Goal: Transaction & Acquisition: Obtain resource

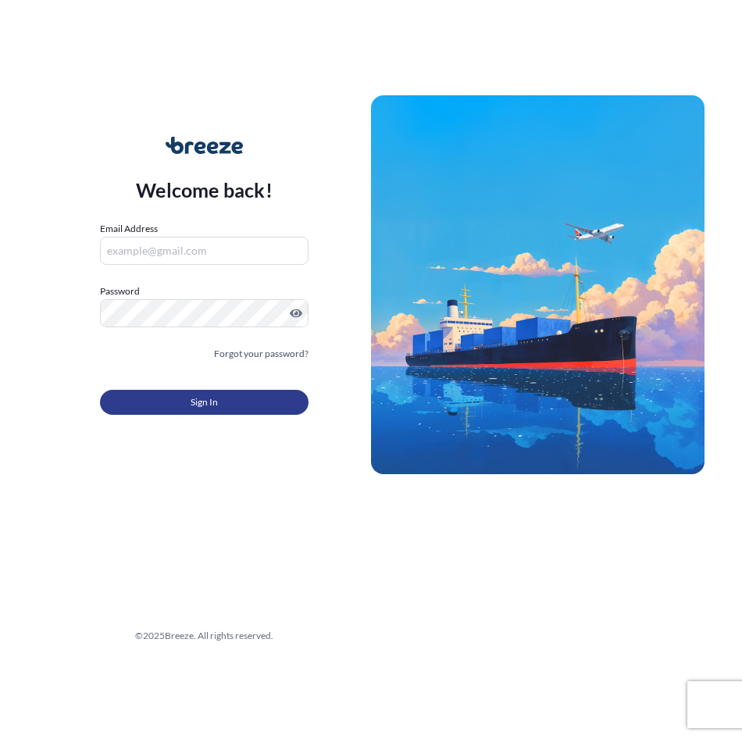
type input "[EMAIL_ADDRESS][DOMAIN_NAME]"
click at [203, 407] on span "Sign In" at bounding box center [203, 402] width 27 height 16
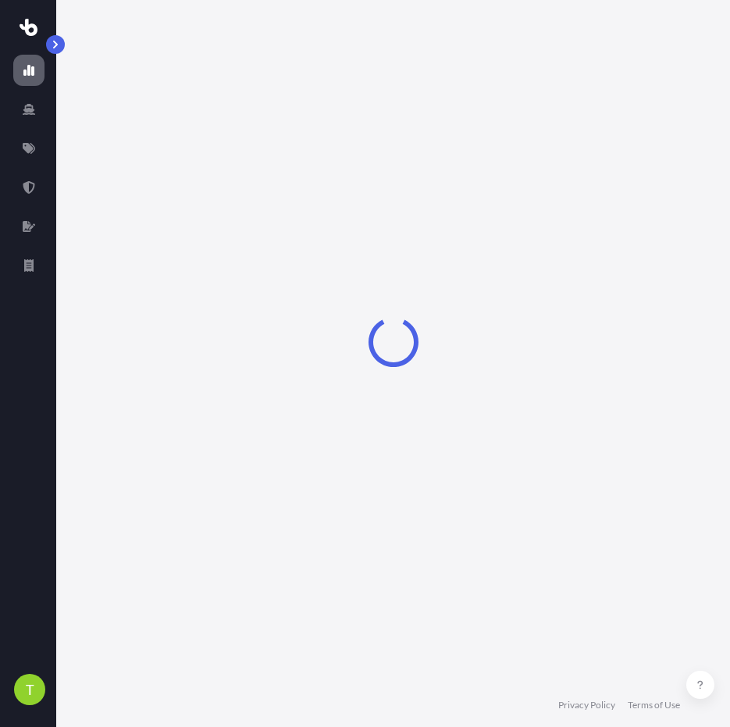
select select "2025"
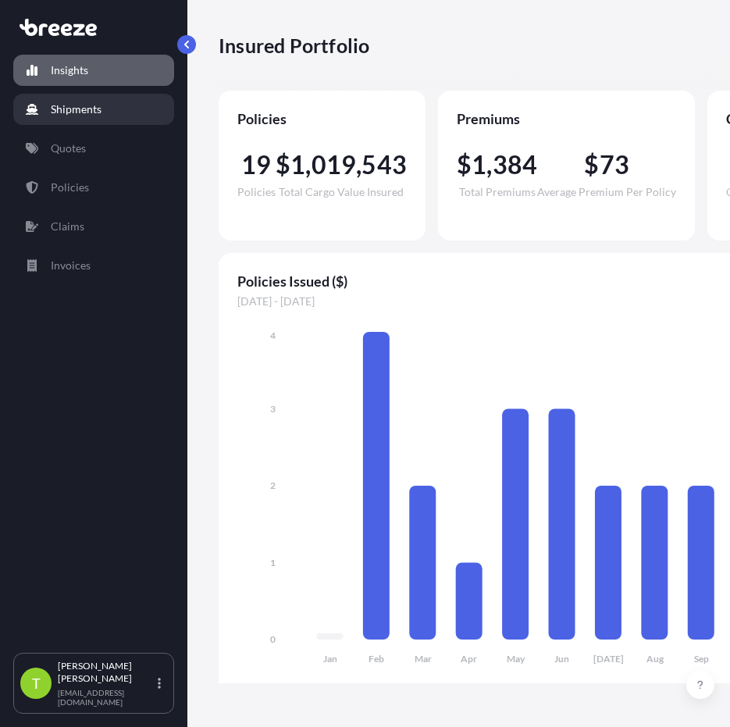
click at [66, 101] on p "Shipments" at bounding box center [76, 109] width 51 height 16
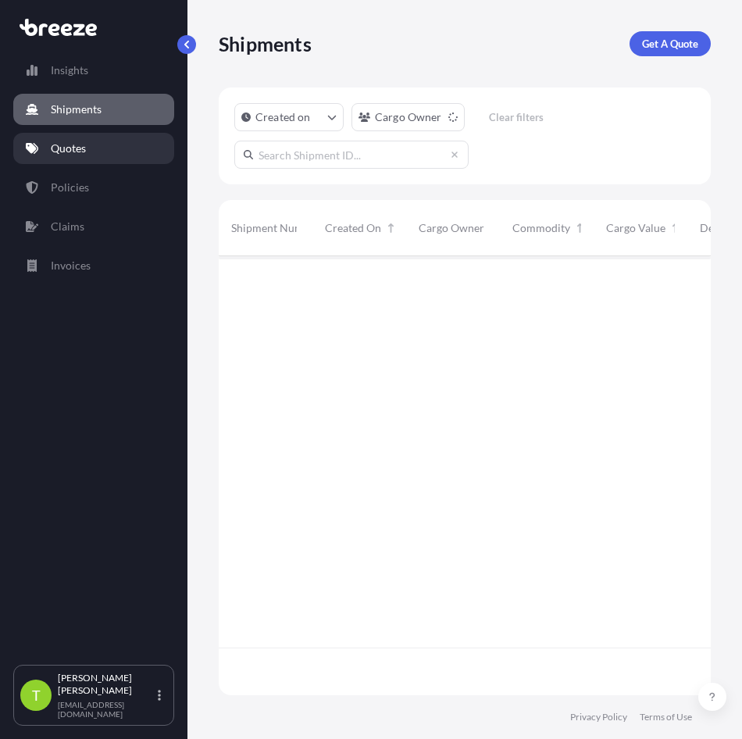
scroll to position [436, 480]
click at [84, 155] on p "Quotes" at bounding box center [68, 149] width 35 height 16
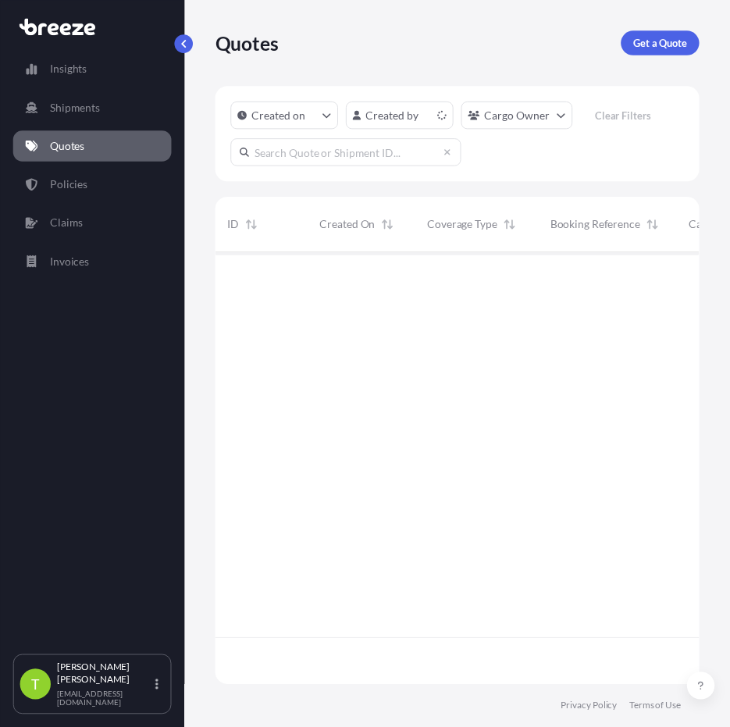
scroll to position [436, 480]
click at [665, 52] on link "Get a Quote" at bounding box center [671, 43] width 80 height 25
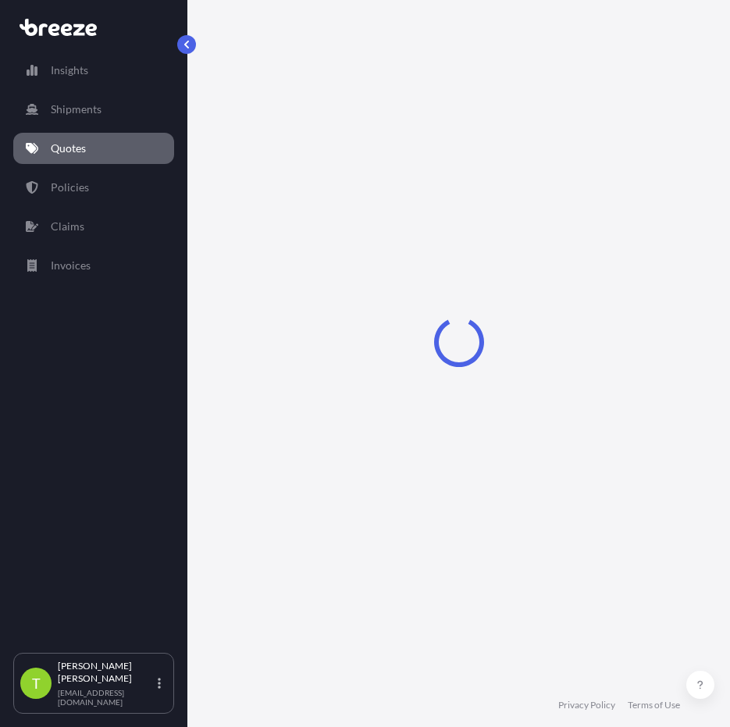
scroll to position [25, 0]
select select "Sea"
select select "1"
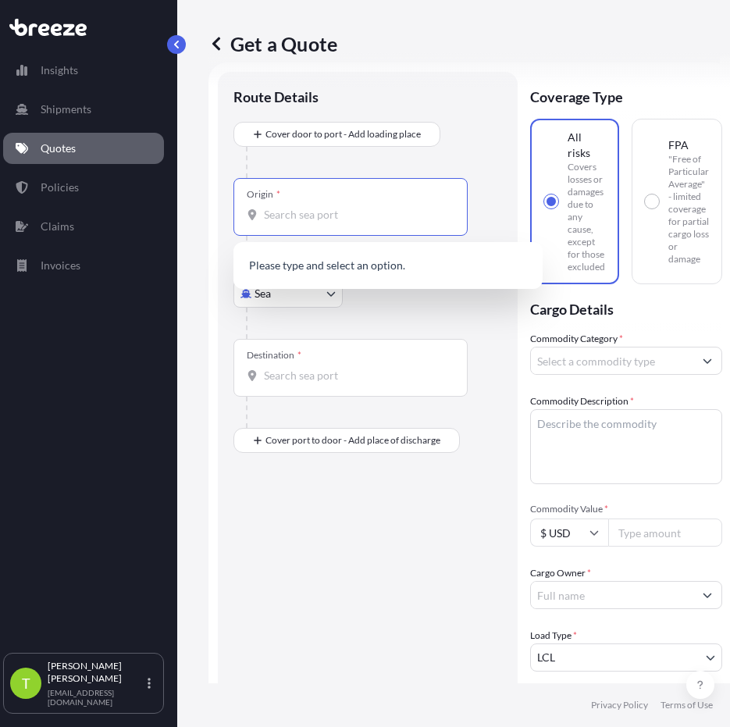
click at [313, 219] on input "Origin *" at bounding box center [356, 215] width 184 height 16
click at [334, 273] on span "PTLEI - Leixo es, [GEOGRAPHIC_DATA]" at bounding box center [380, 267] width 187 height 16
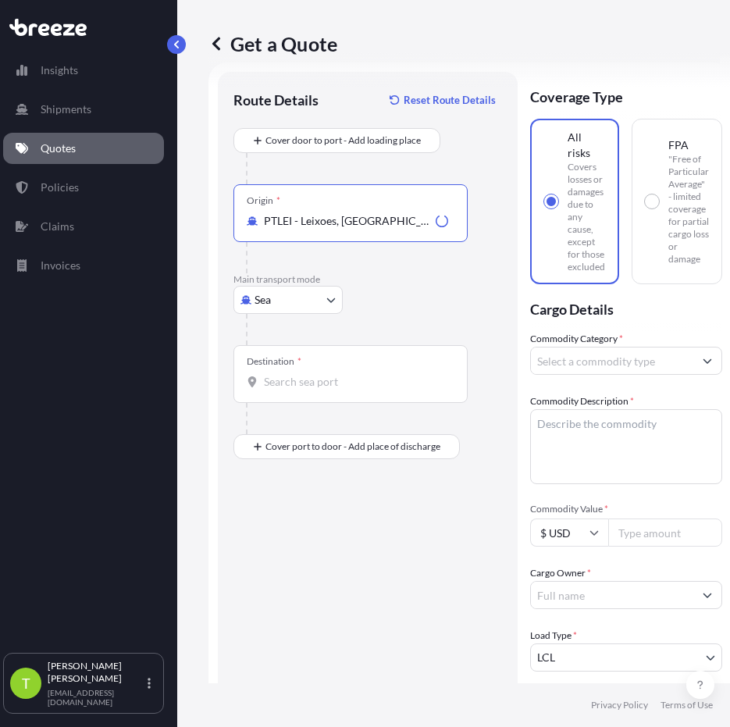
type input "PTLEI - Leixoes, [GEOGRAPHIC_DATA]"
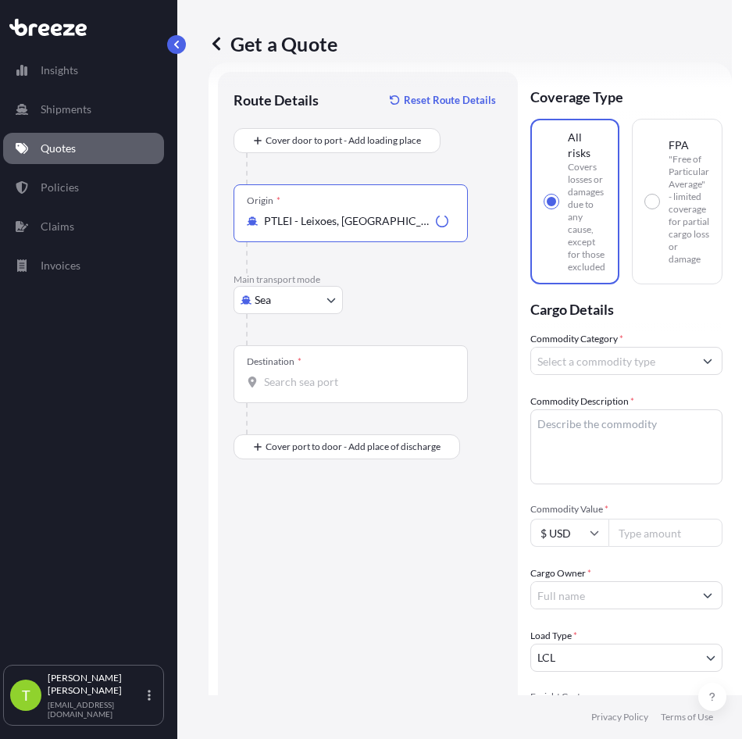
click at [291, 302] on body "0 options available. 10 options available. 0 options available. 1 option availa…" at bounding box center [361, 369] width 742 height 739
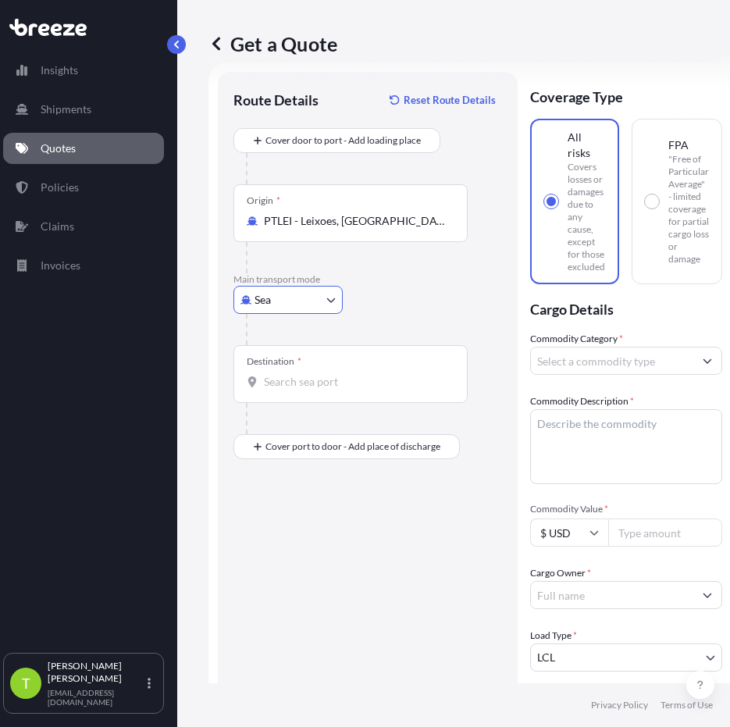
click at [287, 397] on div "Destination *" at bounding box center [350, 374] width 234 height 58
click at [287, 390] on input "Destination *" at bounding box center [356, 382] width 184 height 16
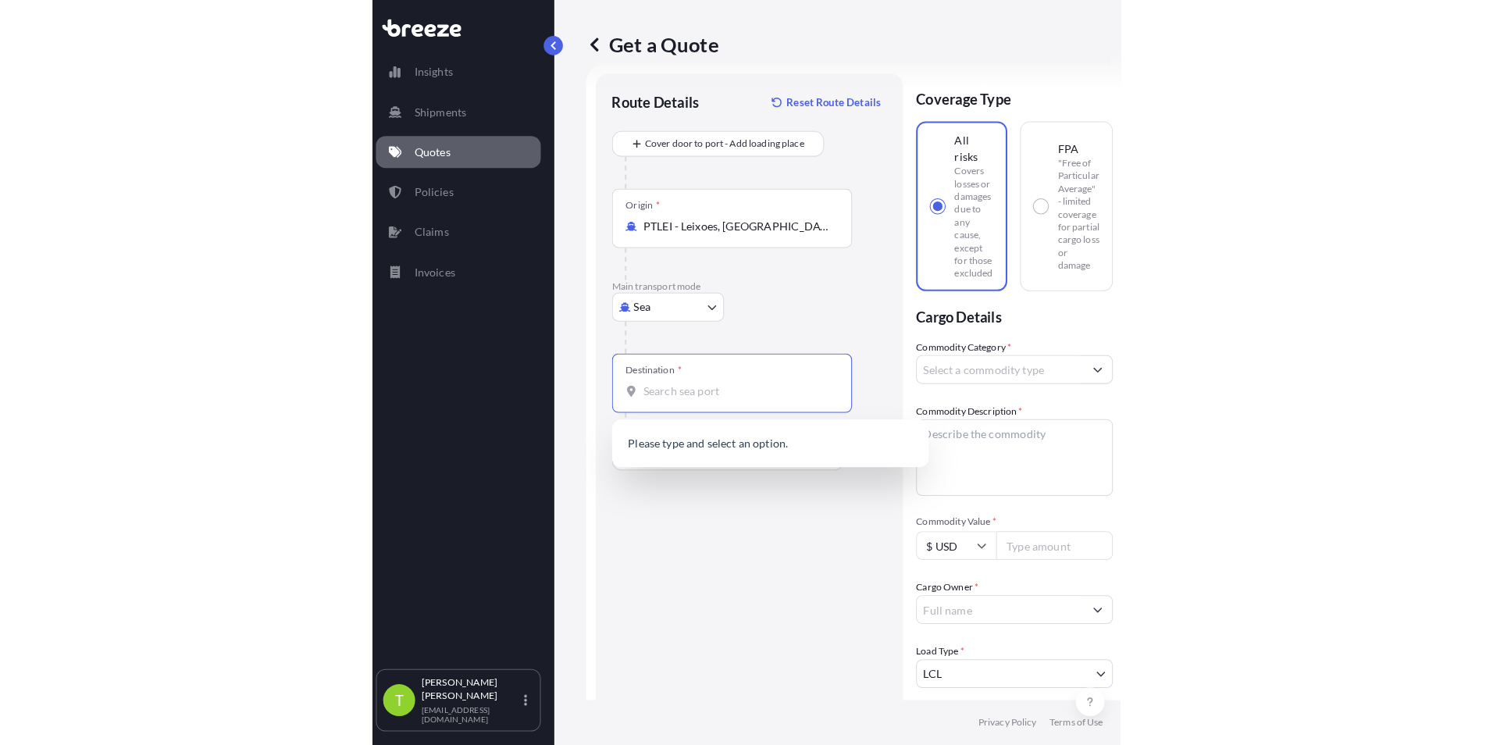
scroll to position [0, 0]
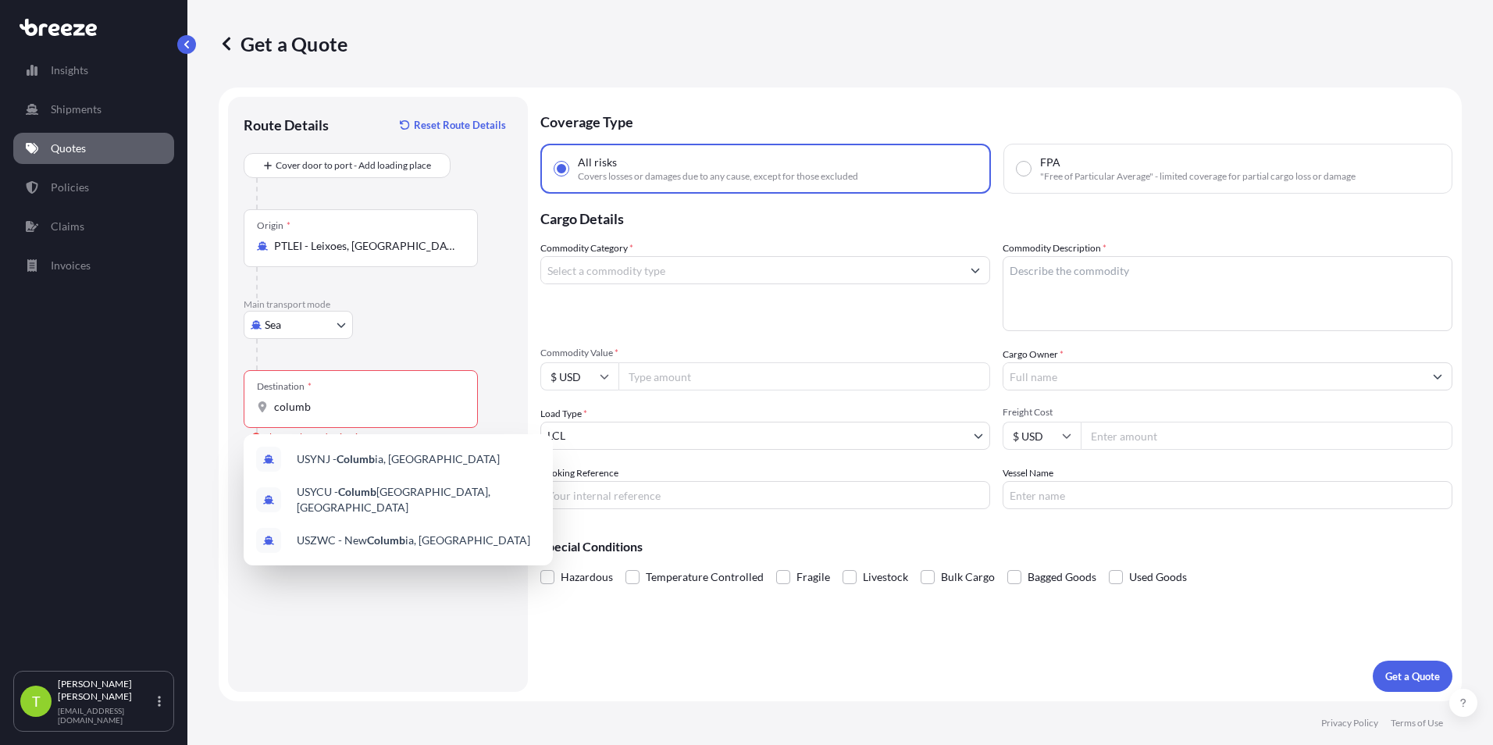
click at [308, 418] on div "Destination * columb" at bounding box center [361, 399] width 234 height 58
click at [308, 415] on input "columb" at bounding box center [366, 407] width 184 height 16
drag, startPoint x: 319, startPoint y: 408, endPoint x: 250, endPoint y: 410, distance: 68.7
click at [250, 410] on div "Destination * columb" at bounding box center [361, 399] width 234 height 58
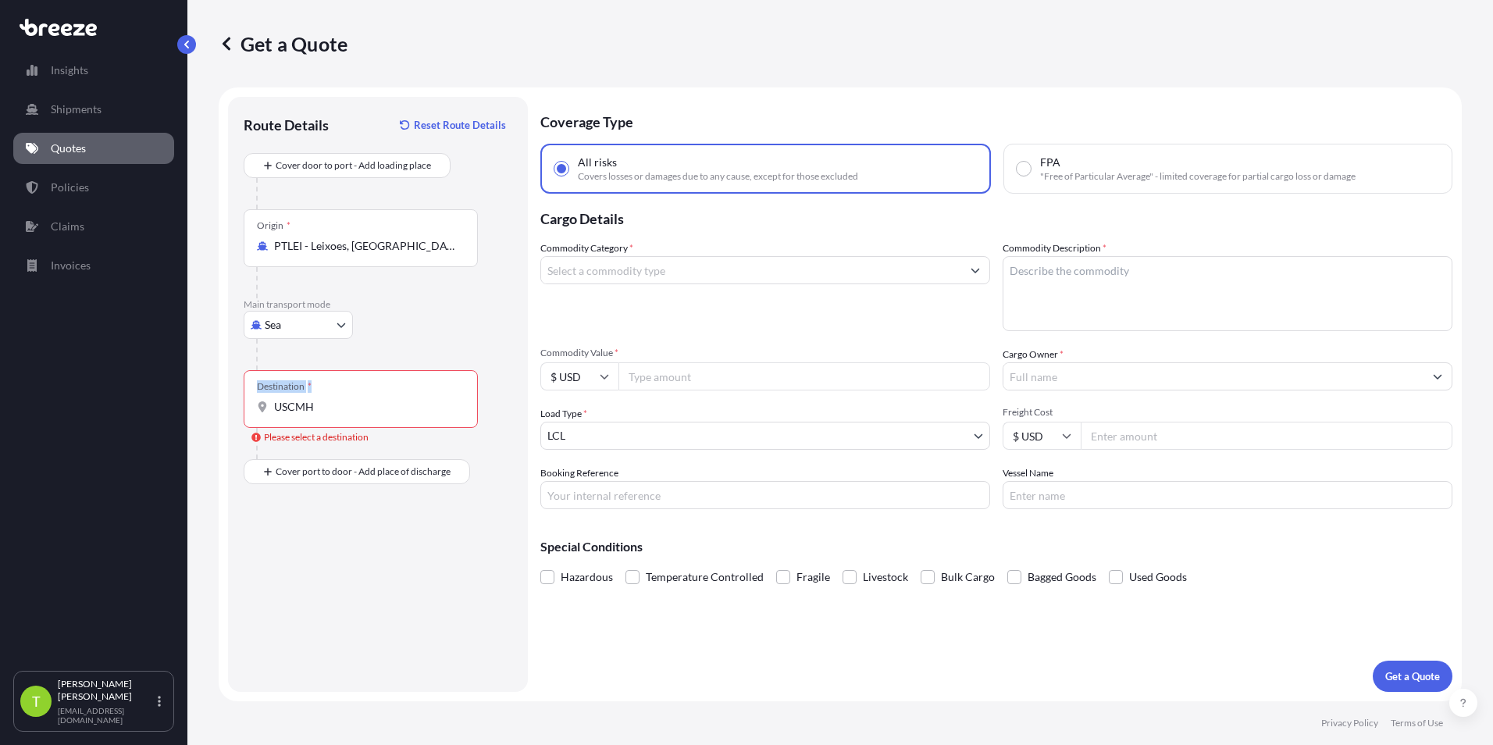
drag, startPoint x: 316, startPoint y: 416, endPoint x: 214, endPoint y: 419, distance: 102.3
click at [214, 419] on div "Get a Quote Route Details Reset Route Details Cover door to port - Add loading …" at bounding box center [839, 350] width 1305 height 701
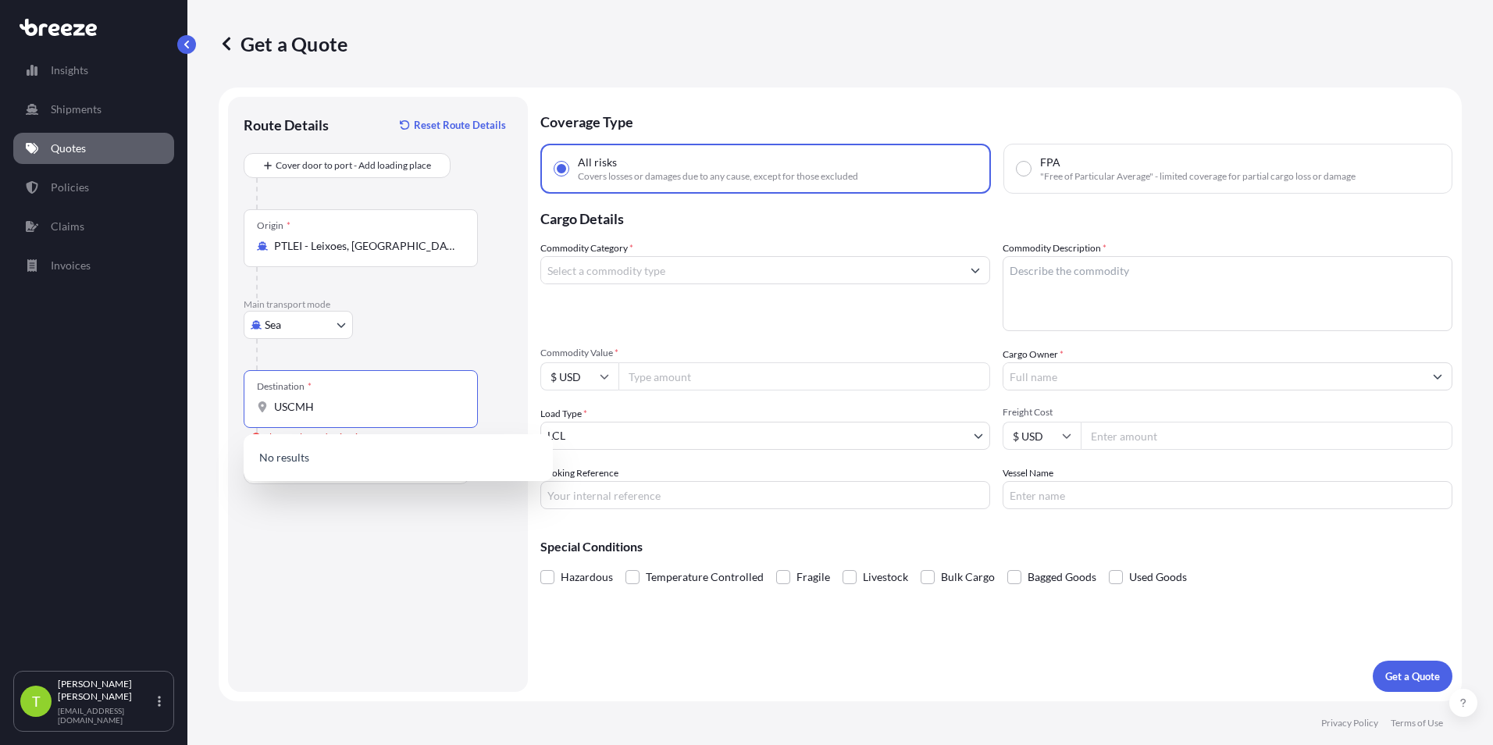
drag, startPoint x: 214, startPoint y: 419, endPoint x: 345, endPoint y: 405, distance: 131.9
click at [353, 404] on input "USCMH" at bounding box center [366, 407] width 184 height 16
drag, startPoint x: 324, startPoint y: 409, endPoint x: 224, endPoint y: 417, distance: 100.2
click at [222, 417] on form "Route Details Reset Route Details Cover door to port - Add loading place Place …" at bounding box center [840, 394] width 1243 height 614
click at [287, 405] on input "colombus" at bounding box center [366, 407] width 184 height 16
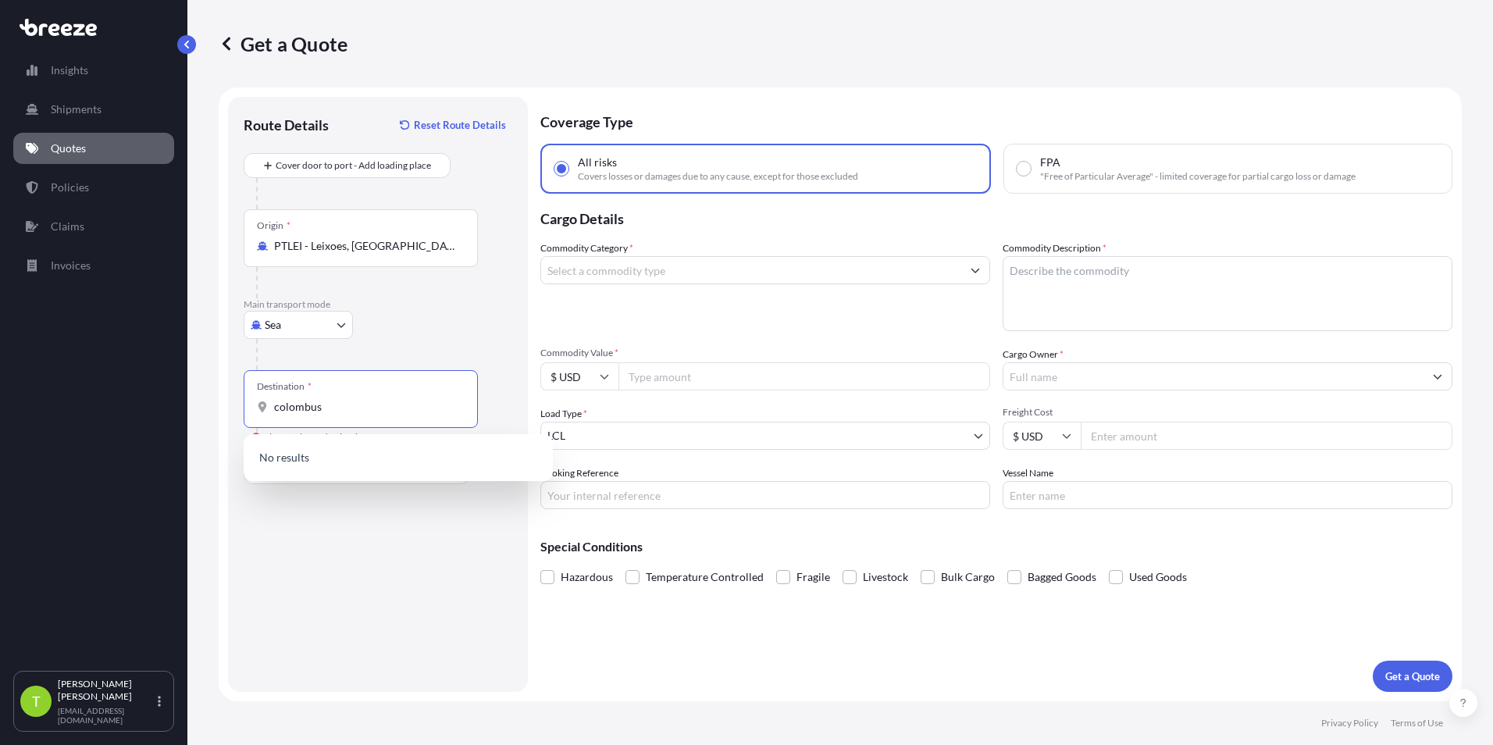
click at [294, 410] on input "colombus" at bounding box center [366, 407] width 184 height 16
type input "columbus"
click at [217, 427] on div "Get a Quote Route Details Reset Route Details Cover door to port - Add loading …" at bounding box center [839, 350] width 1305 height 701
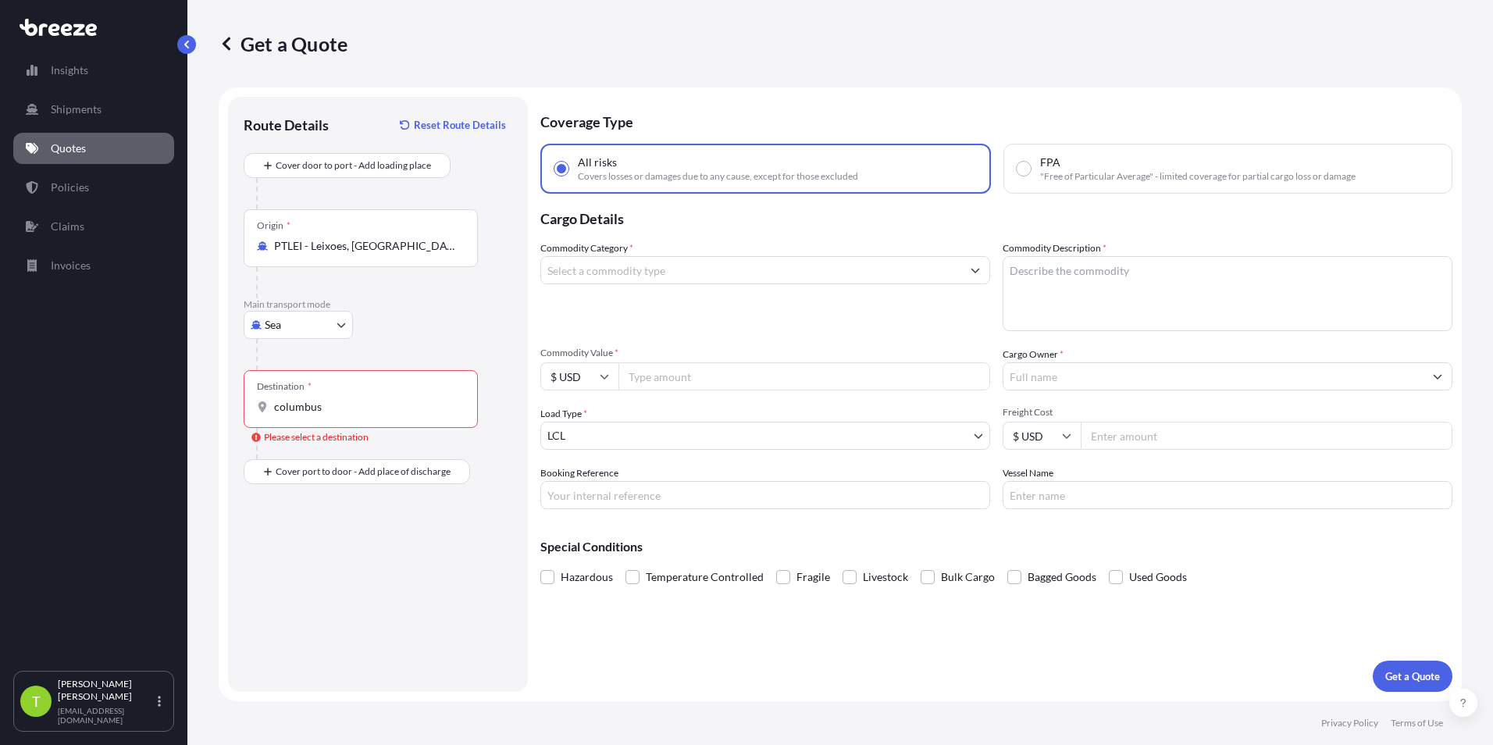
drag, startPoint x: 217, startPoint y: 427, endPoint x: 255, endPoint y: 420, distance: 38.9
click at [255, 420] on div "Destination * [GEOGRAPHIC_DATA]" at bounding box center [361, 399] width 234 height 58
click at [274, 415] on input "columbus" at bounding box center [366, 407] width 184 height 16
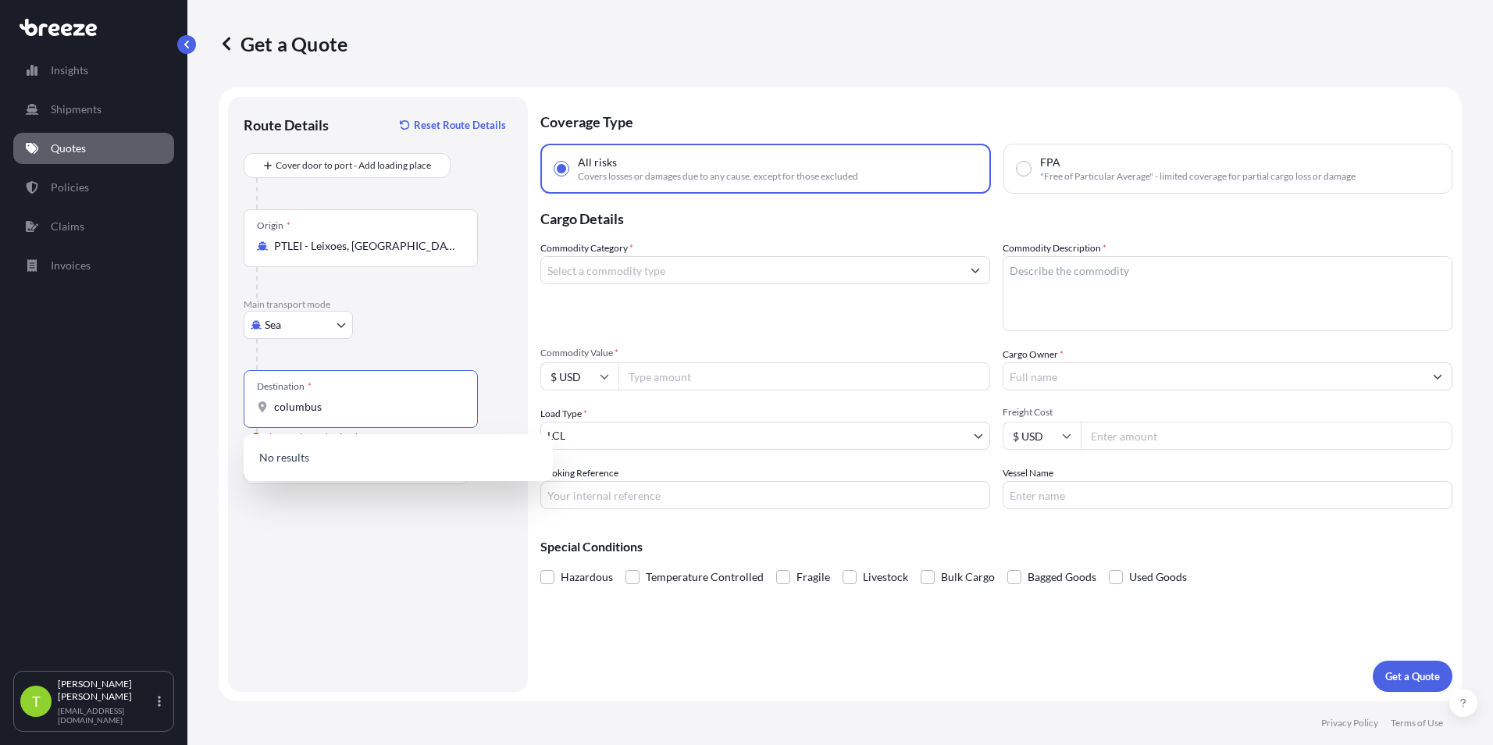
drag, startPoint x: 324, startPoint y: 411, endPoint x: 269, endPoint y: 407, distance: 55.6
click at [269, 407] on div "columbus" at bounding box center [361, 407] width 208 height 16
click at [362, 398] on div "Destination * [GEOGRAPHIC_DATA]" at bounding box center [361, 399] width 234 height 58
click at [362, 399] on input "columbus" at bounding box center [366, 407] width 184 height 16
click at [354, 404] on input "columbus" at bounding box center [366, 407] width 184 height 16
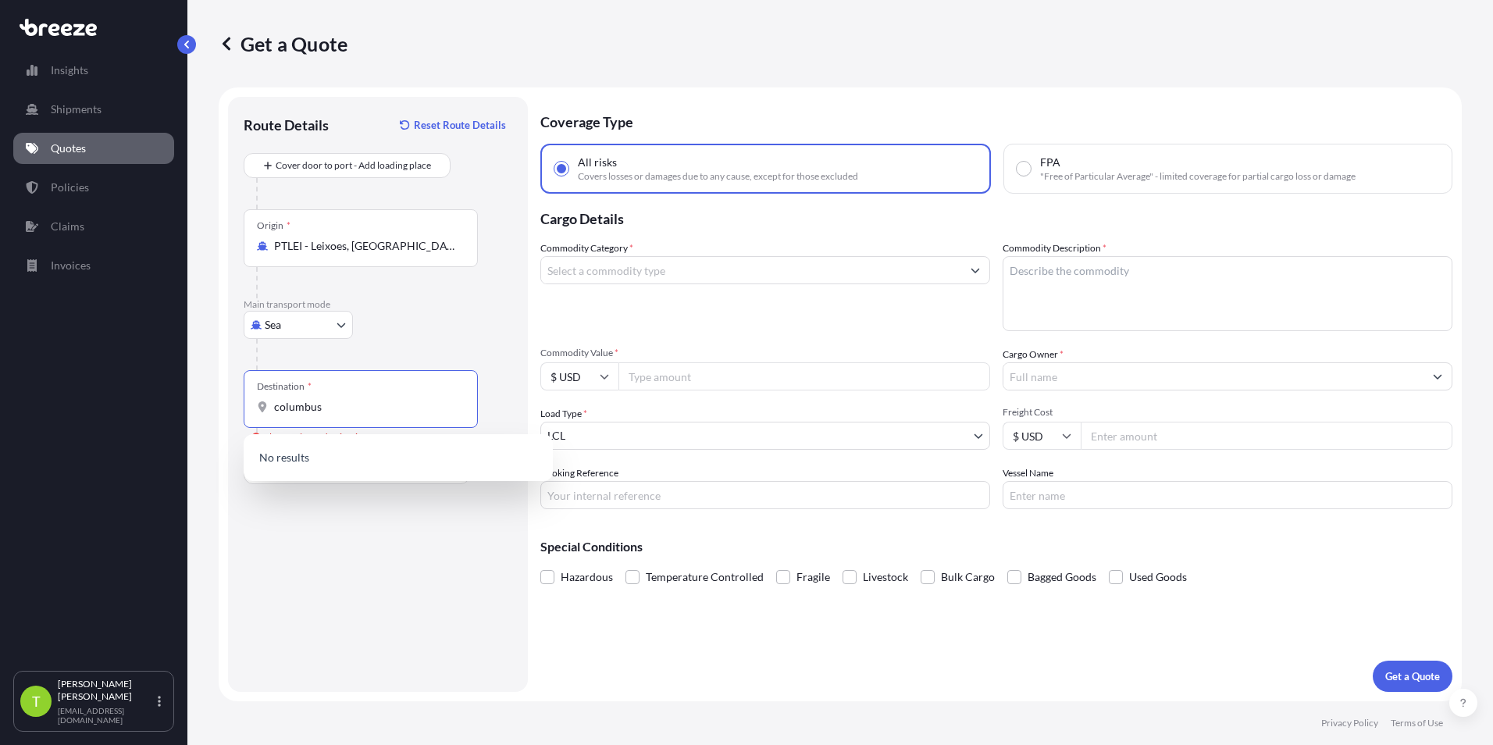
drag, startPoint x: 352, startPoint y: 407, endPoint x: 255, endPoint y: 411, distance: 96.9
click at [255, 411] on div "Destination * [GEOGRAPHIC_DATA]" at bounding box center [361, 399] width 234 height 58
type input "[US_STATE]"
drag, startPoint x: 307, startPoint y: 408, endPoint x: 233, endPoint y: 413, distance: 74.3
click at [233, 413] on div "Route Details Reset Route Details Cover door to port - Add loading place Place …" at bounding box center [378, 394] width 300 height 595
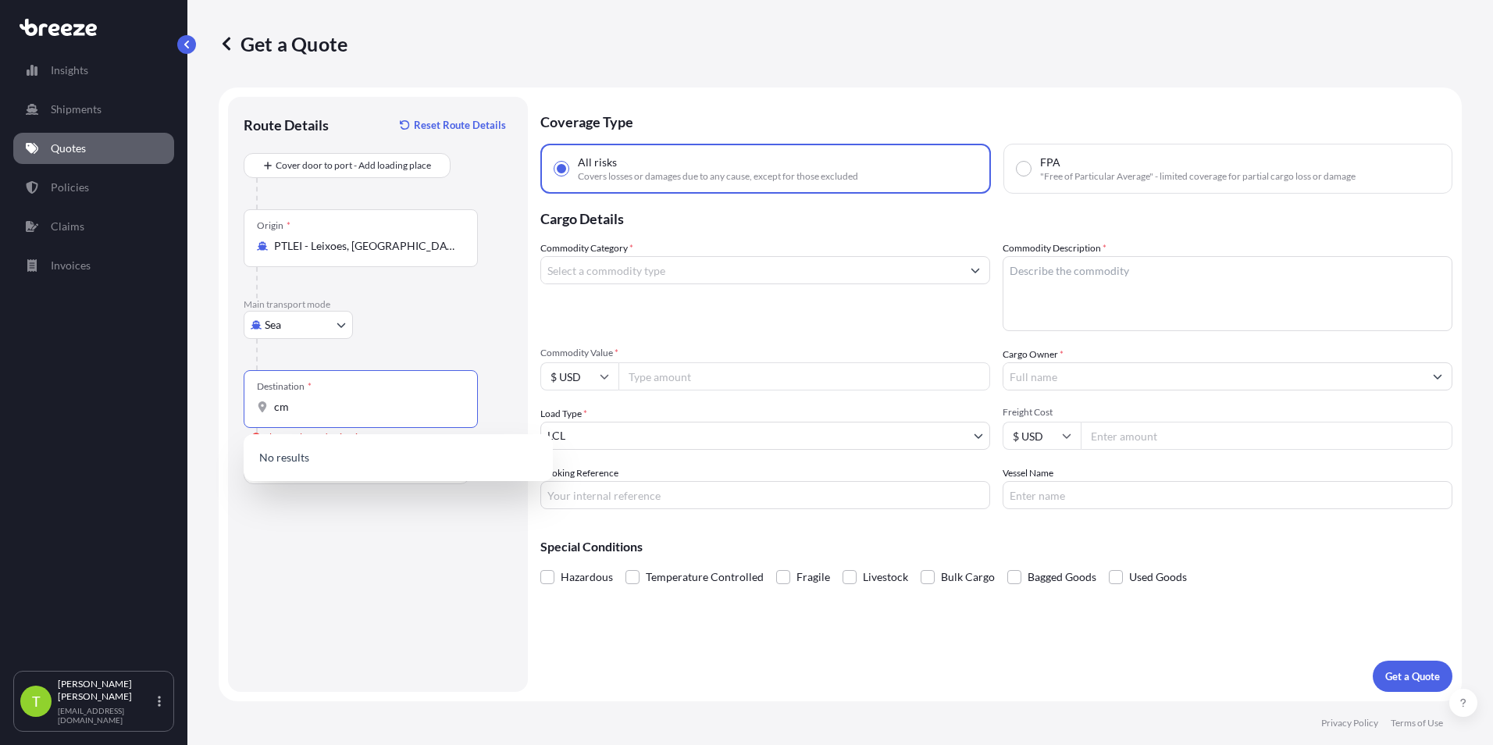
type input "c"
click at [365, 463] on span "USNYC - [US_STATE], [GEOGRAPHIC_DATA]" at bounding box center [403, 459] width 213 height 16
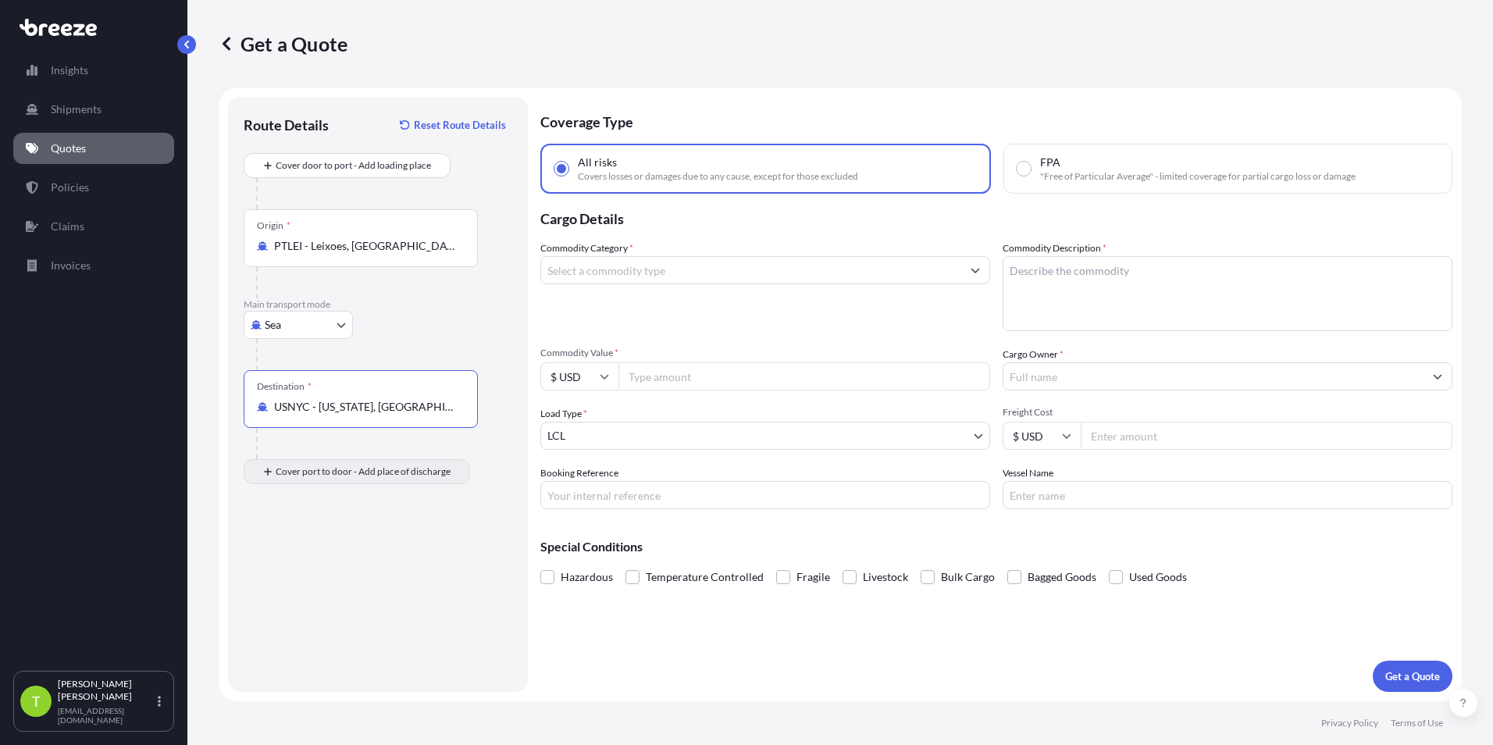
type input "USNYC - [US_STATE], [GEOGRAPHIC_DATA]"
click at [340, 476] on body "1 option available. Insights Shipments Quotes Policies Claims Invoices T [PERSO…" at bounding box center [746, 372] width 1493 height 745
click at [301, 543] on div "Rail" at bounding box center [298, 542] width 97 height 28
select select "Rail"
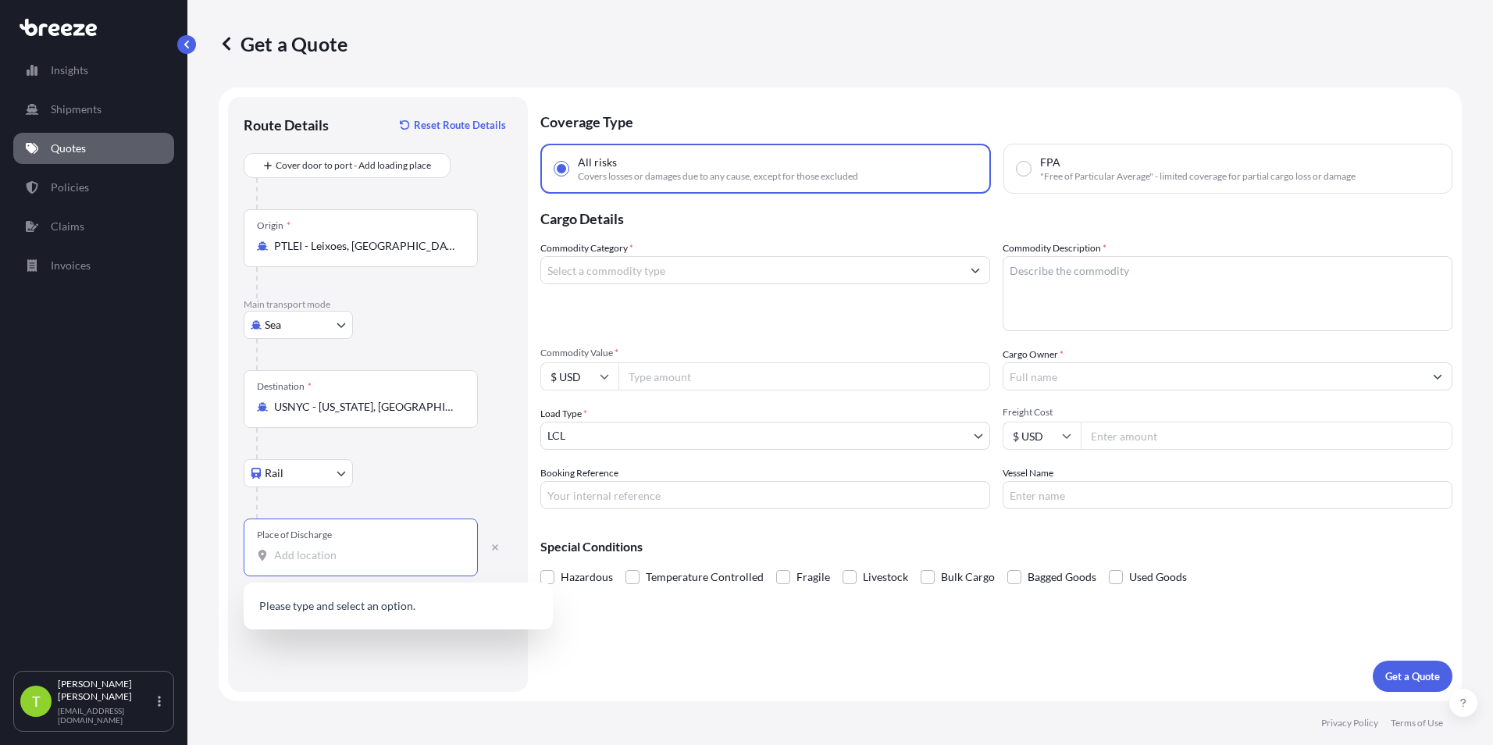
click at [313, 550] on input "Place of Discharge" at bounding box center [366, 555] width 184 height 16
click at [340, 556] on input "Place of Discharge" at bounding box center [366, 555] width 184 height 16
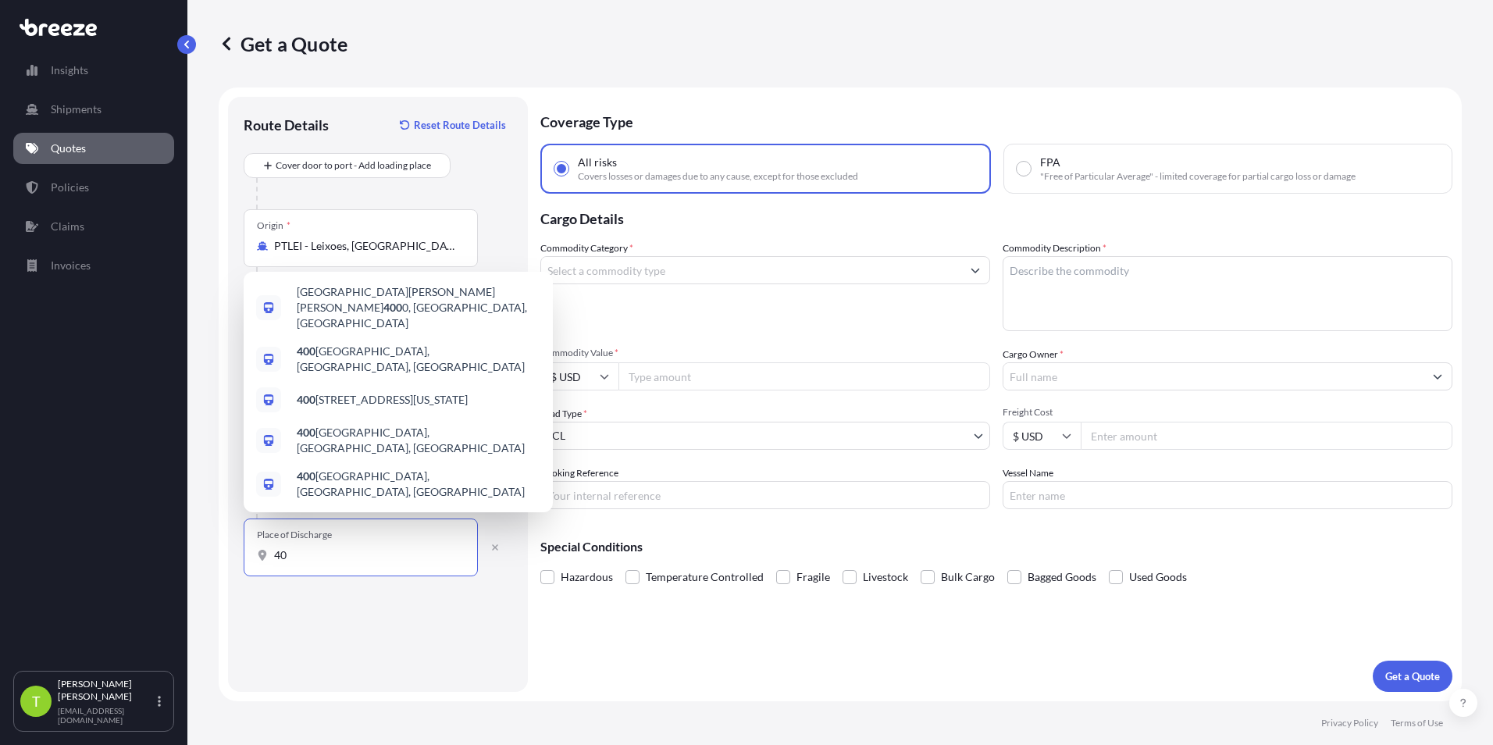
type input "4"
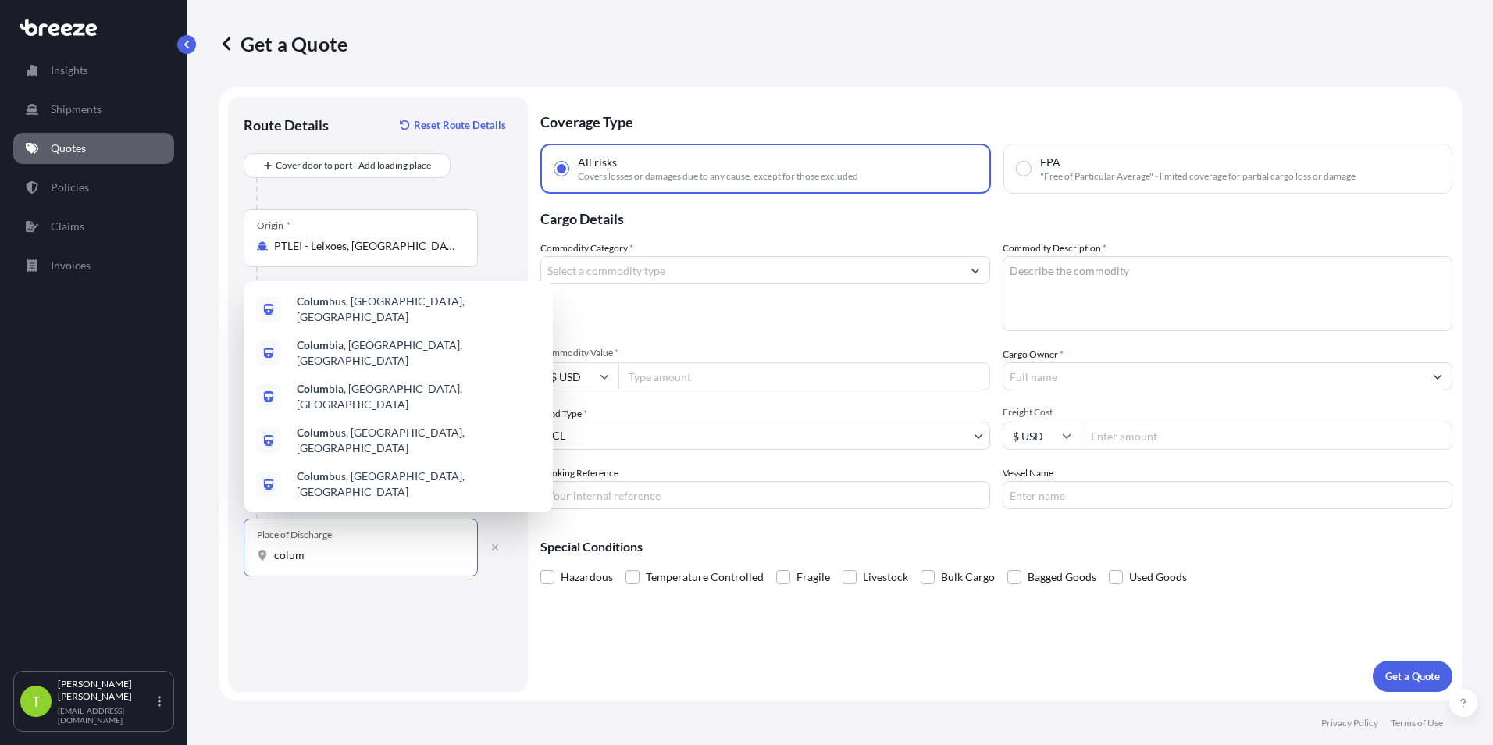
type input "columb"
click at [347, 325] on span "Columb [GEOGRAPHIC_DATA], [GEOGRAPHIC_DATA], [GEOGRAPHIC_DATA]" at bounding box center [419, 309] width 244 height 31
select select "Road"
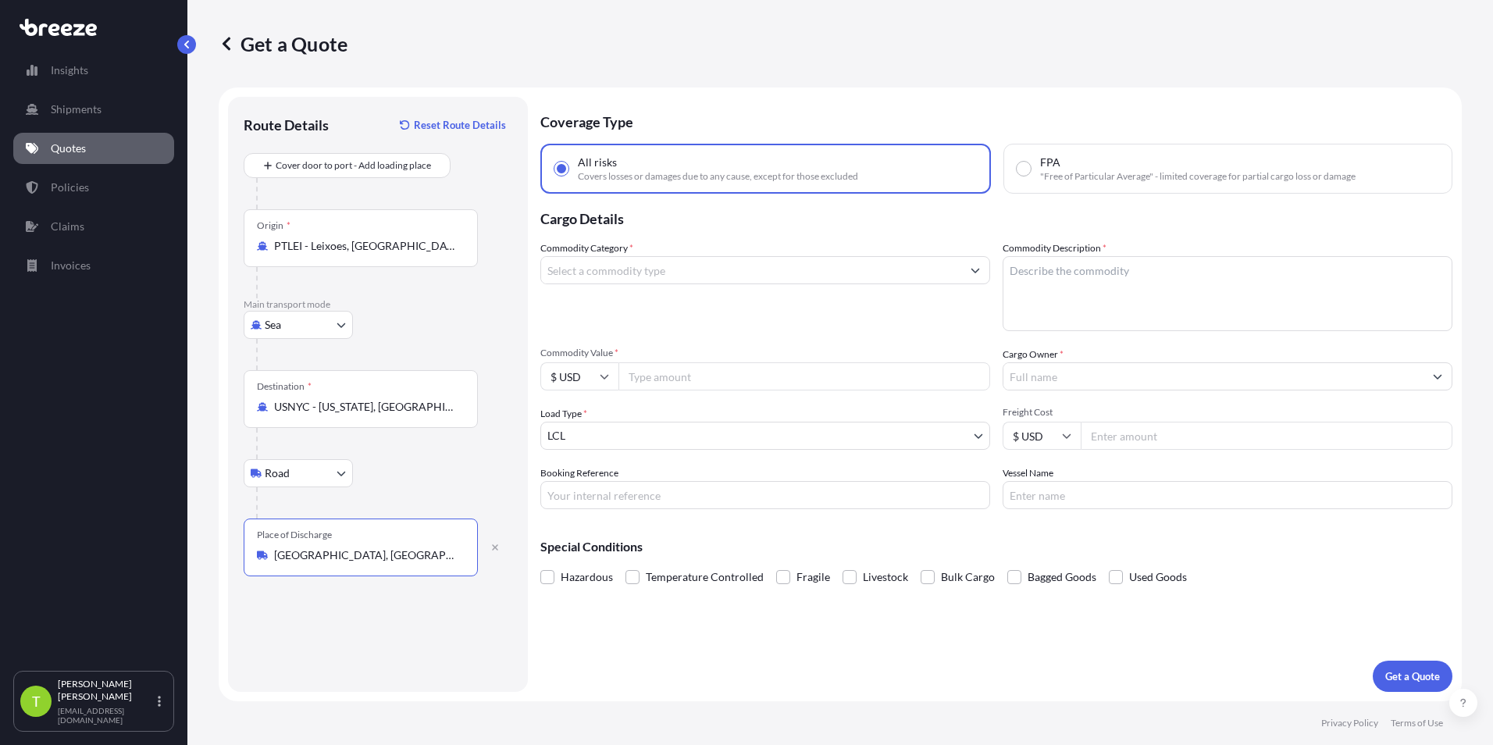
drag, startPoint x: 292, startPoint y: 553, endPoint x: 268, endPoint y: 556, distance: 24.4
click at [268, 556] on div "[GEOGRAPHIC_DATA], [GEOGRAPHIC_DATA], [GEOGRAPHIC_DATA]" at bounding box center [361, 555] width 208 height 16
type input "[GEOGRAPHIC_DATA], [GEOGRAPHIC_DATA], [GEOGRAPHIC_DATA]"
click at [342, 472] on body "Insights Shipments Quotes Policies Claims Invoices T [PERSON_NAME] [EMAIL_ADDRE…" at bounding box center [746, 372] width 1493 height 745
click at [299, 545] on div "Rail" at bounding box center [298, 542] width 97 height 28
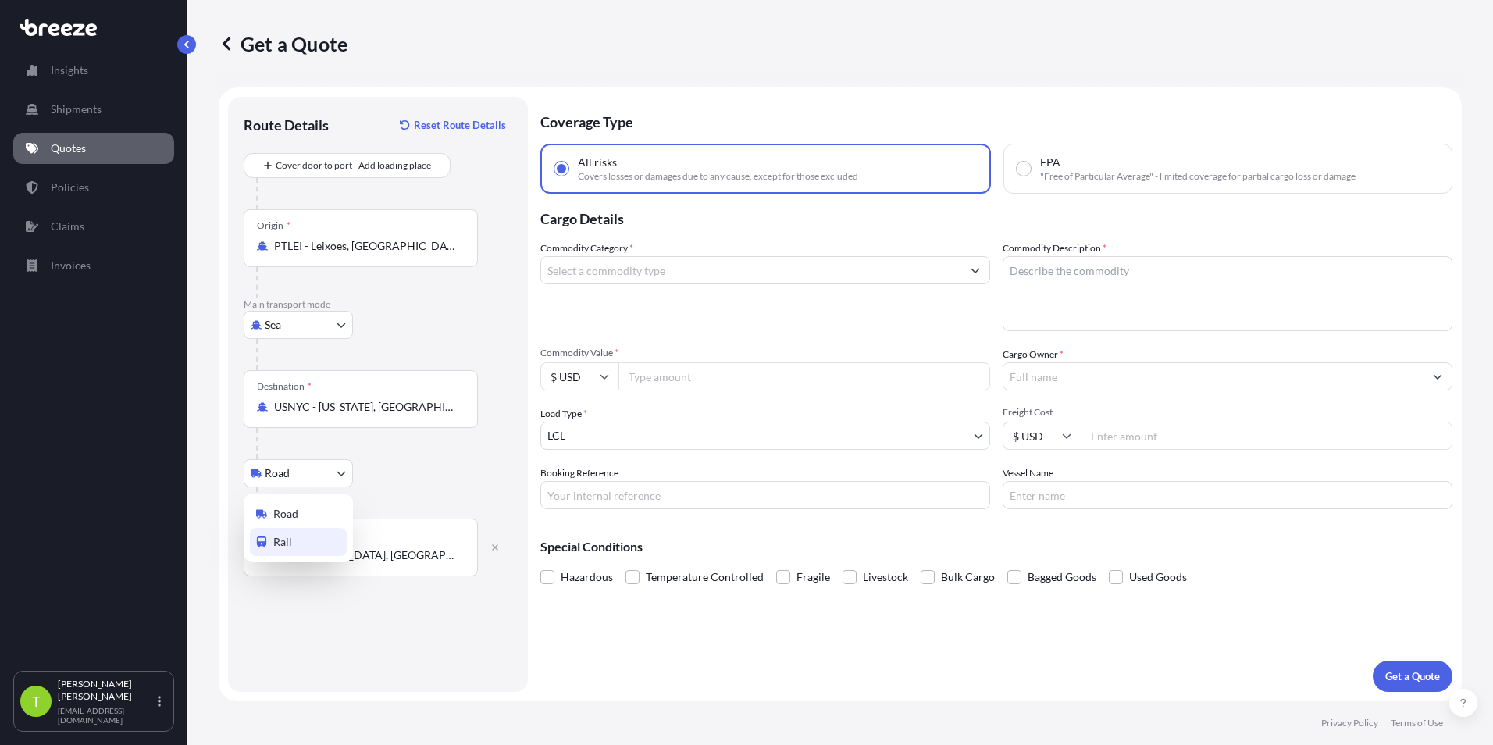
select select "Rail"
click at [362, 557] on input "[GEOGRAPHIC_DATA], [GEOGRAPHIC_DATA], [GEOGRAPHIC_DATA]" at bounding box center [366, 555] width 184 height 16
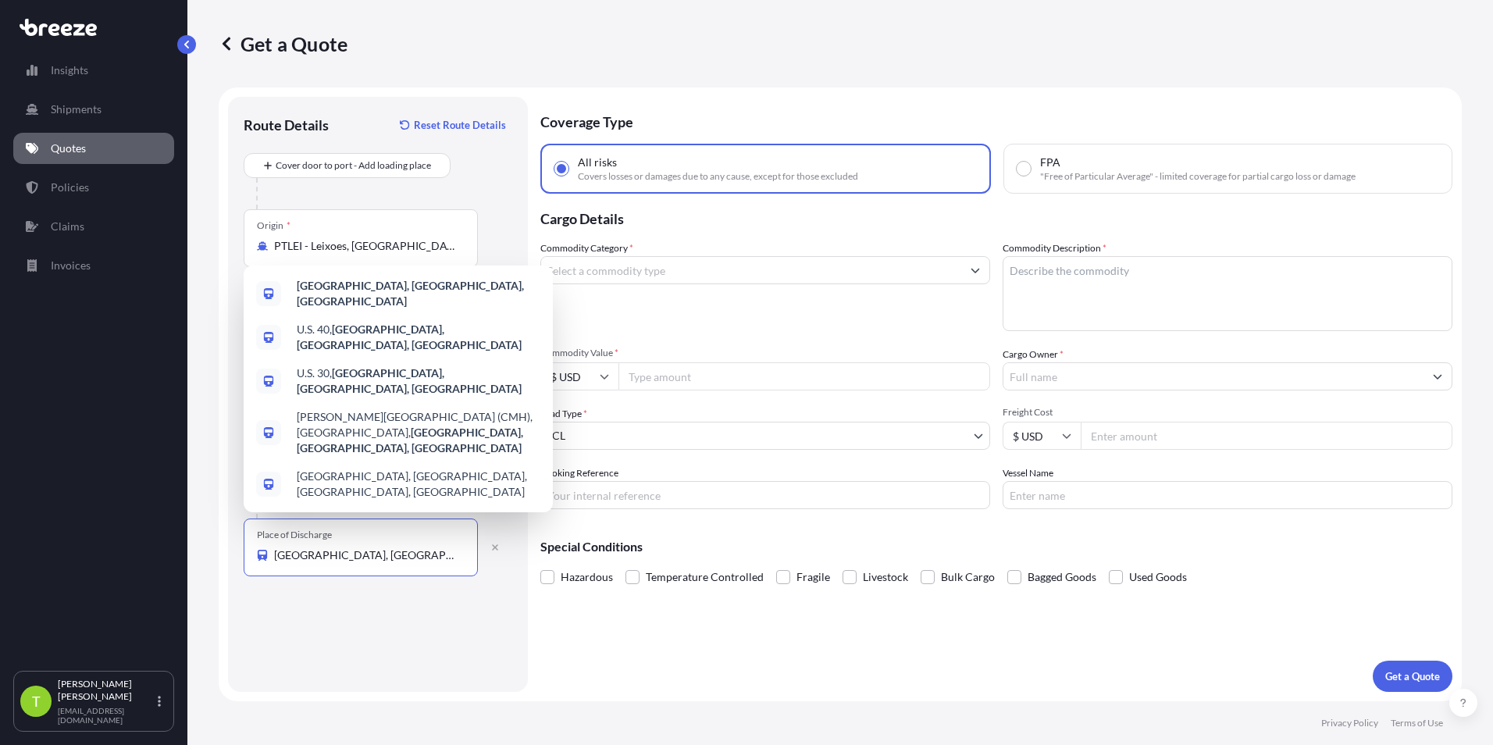
drag, startPoint x: 379, startPoint y: 555, endPoint x: 260, endPoint y: 564, distance: 119.8
click at [260, 564] on div "Place of Discharge [GEOGRAPHIC_DATA], [GEOGRAPHIC_DATA], [GEOGRAPHIC_DATA]" at bounding box center [361, 547] width 234 height 58
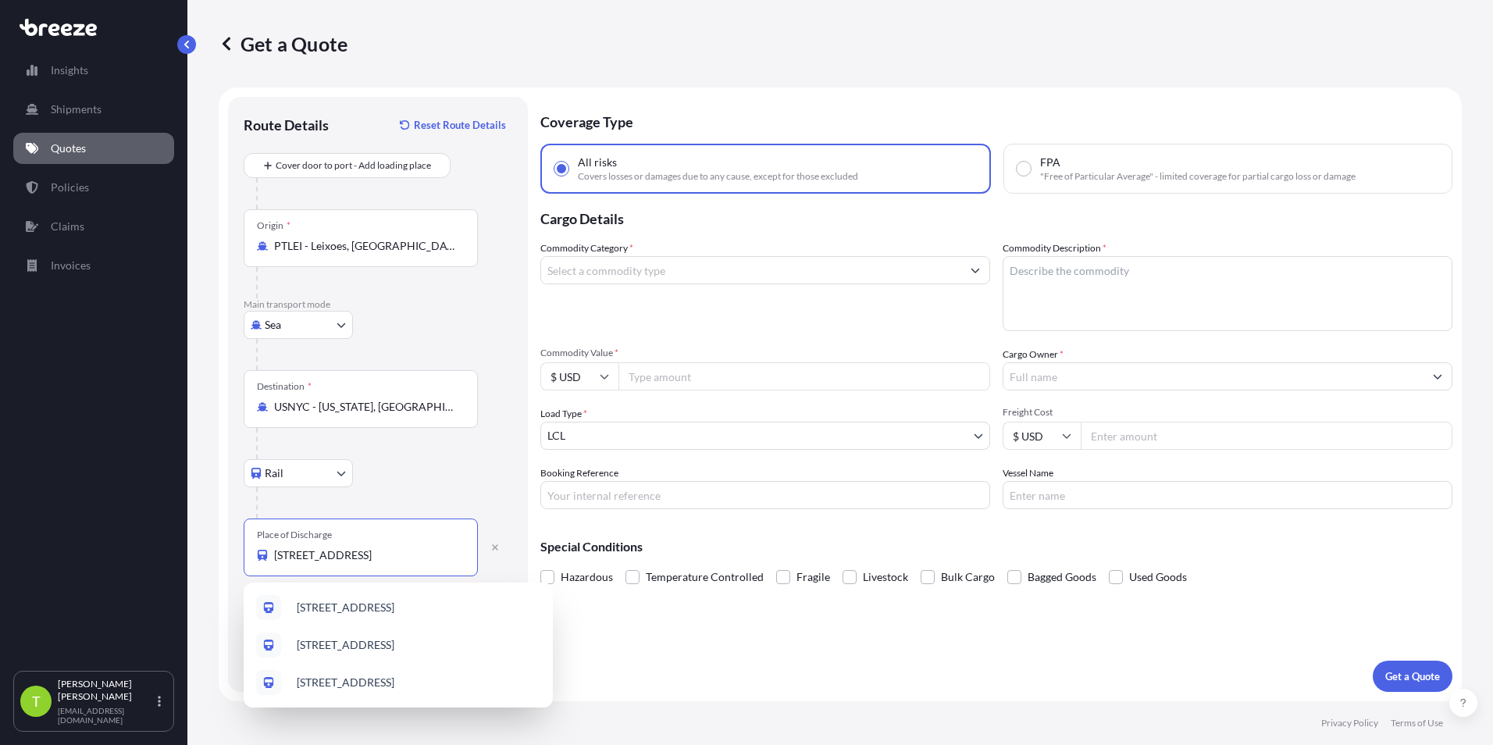
type input "[STREET_ADDRESS]"
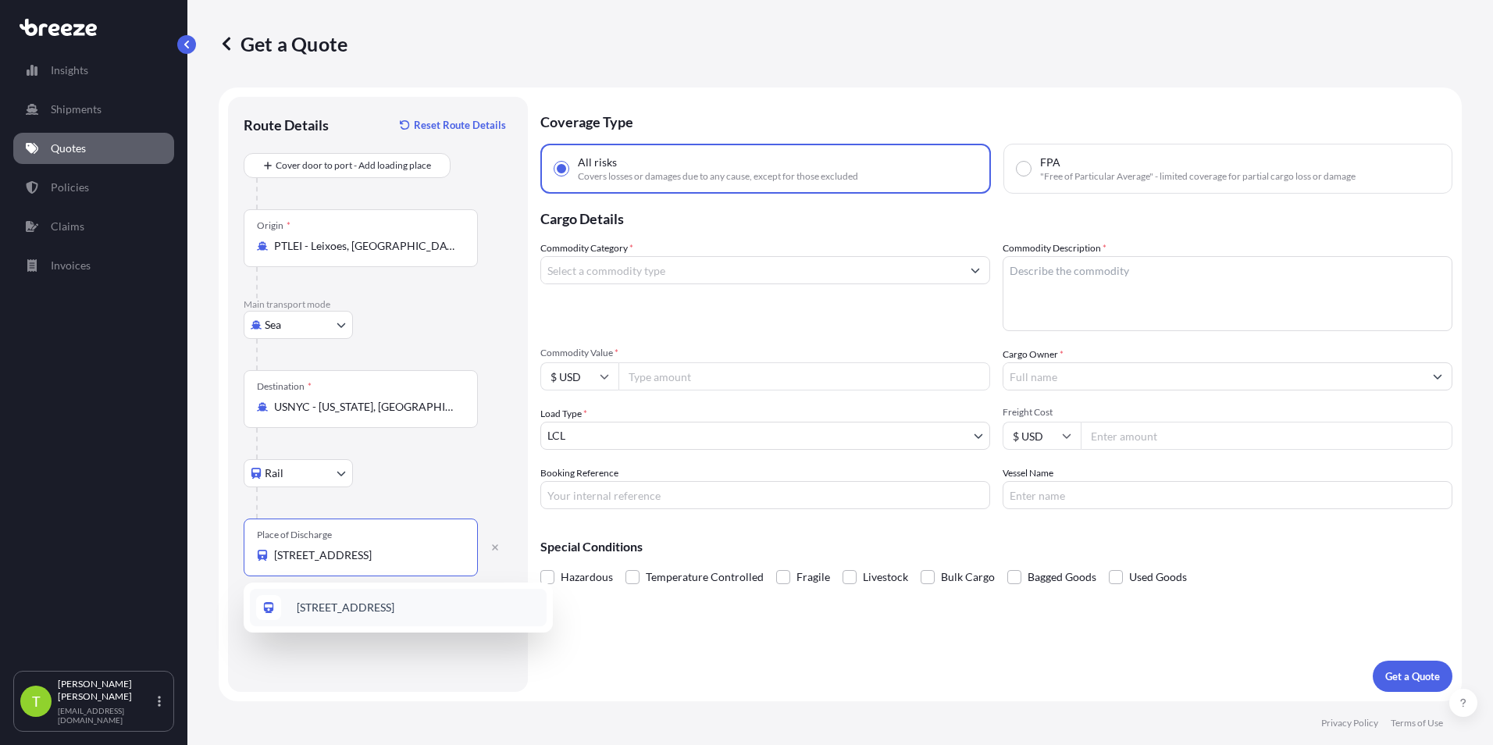
click at [394, 575] on span "[STREET_ADDRESS]" at bounding box center [346, 608] width 98 height 16
select select "Road"
type input "[STREET_ADDRESS]"
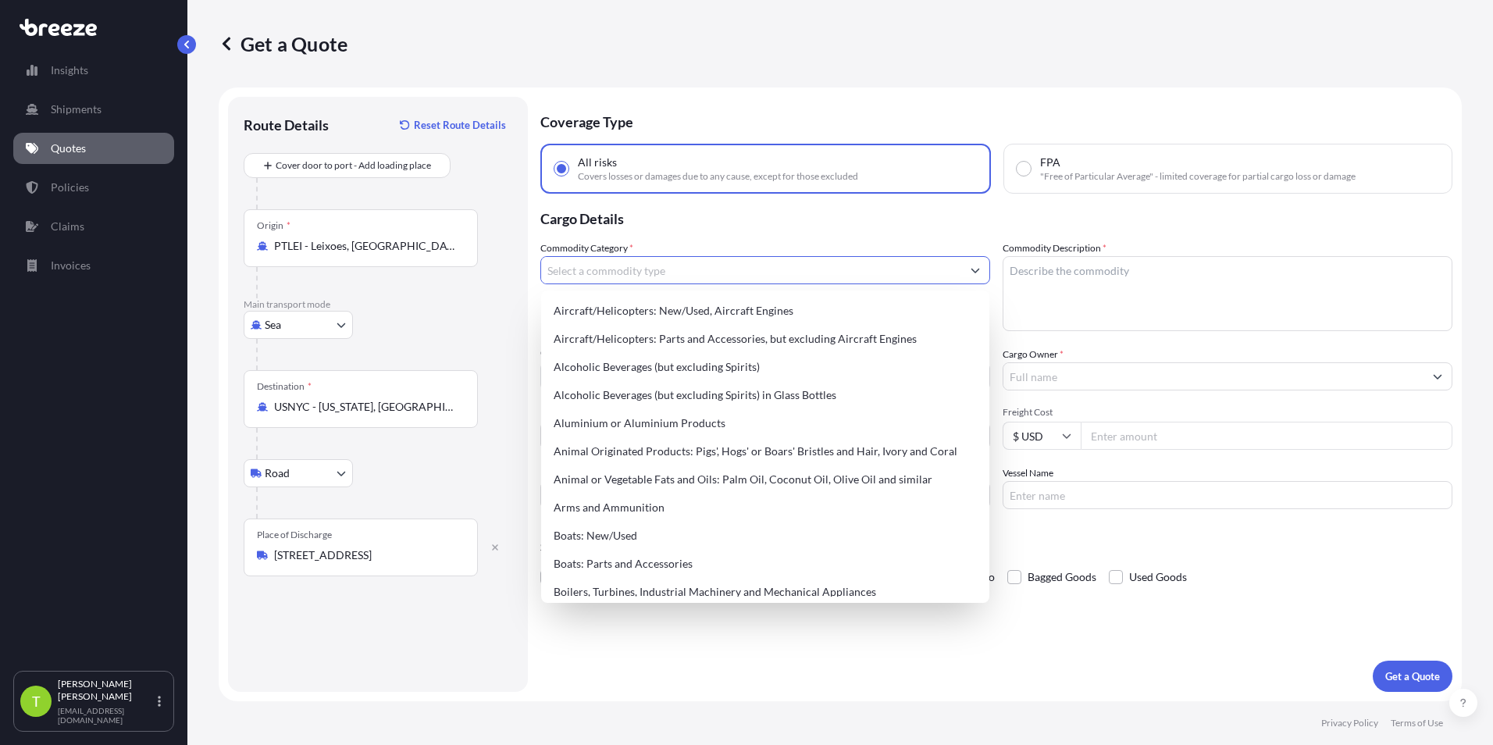
click at [683, 267] on input "Commodity Category *" at bounding box center [751, 270] width 420 height 28
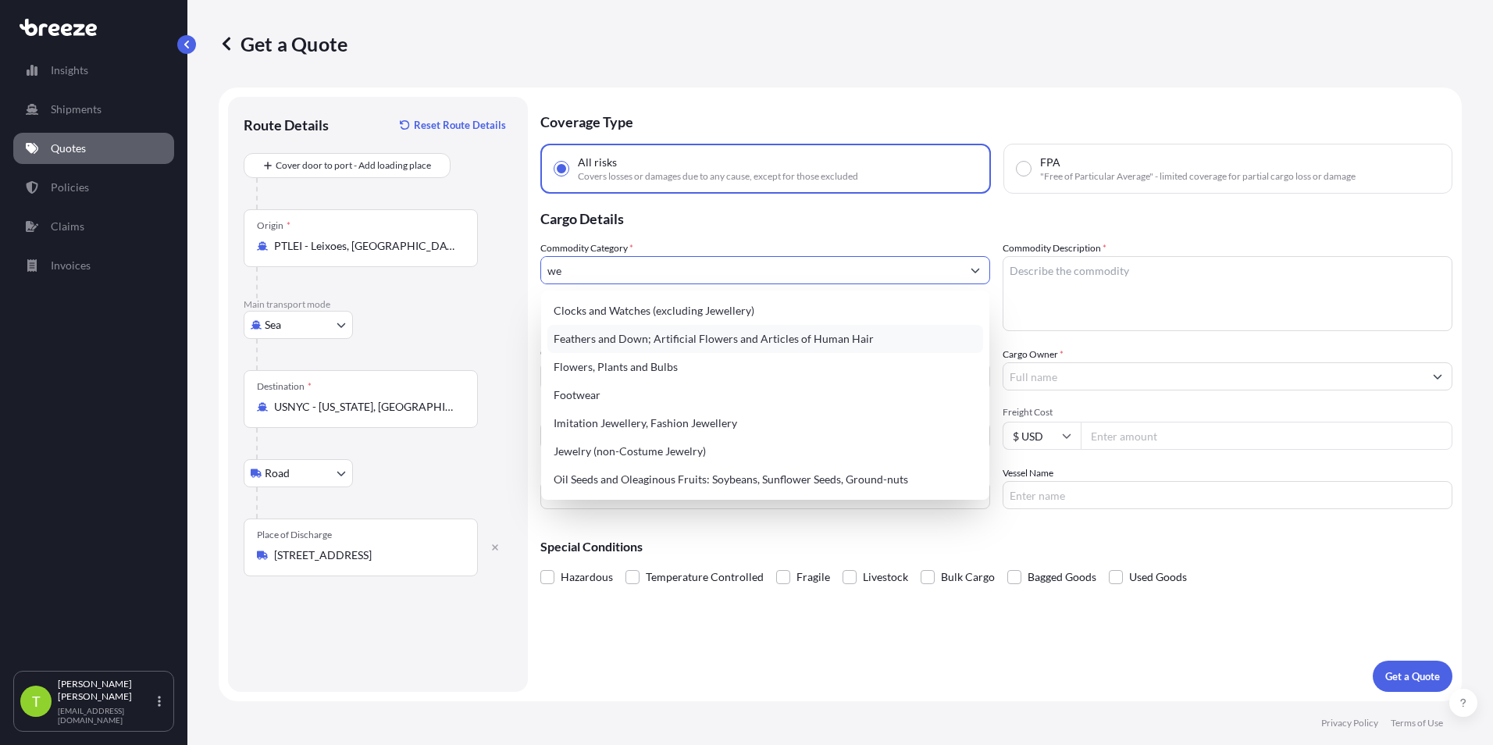
type input "w"
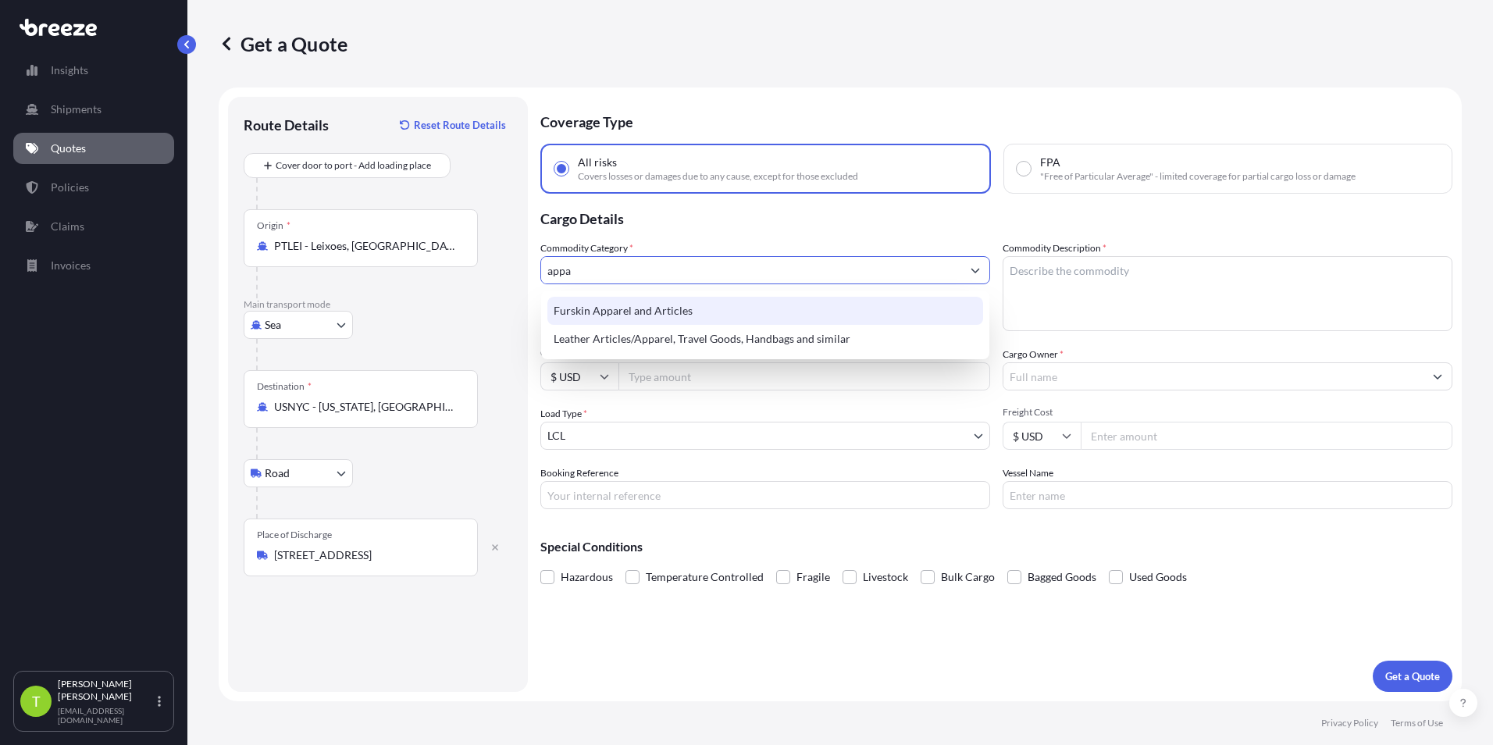
drag, startPoint x: 625, startPoint y: 260, endPoint x: 518, endPoint y: 271, distance: 107.5
click at [518, 271] on form "Route Details Reset Route Details Cover door to port - Add loading place Place …" at bounding box center [840, 394] width 1243 height 614
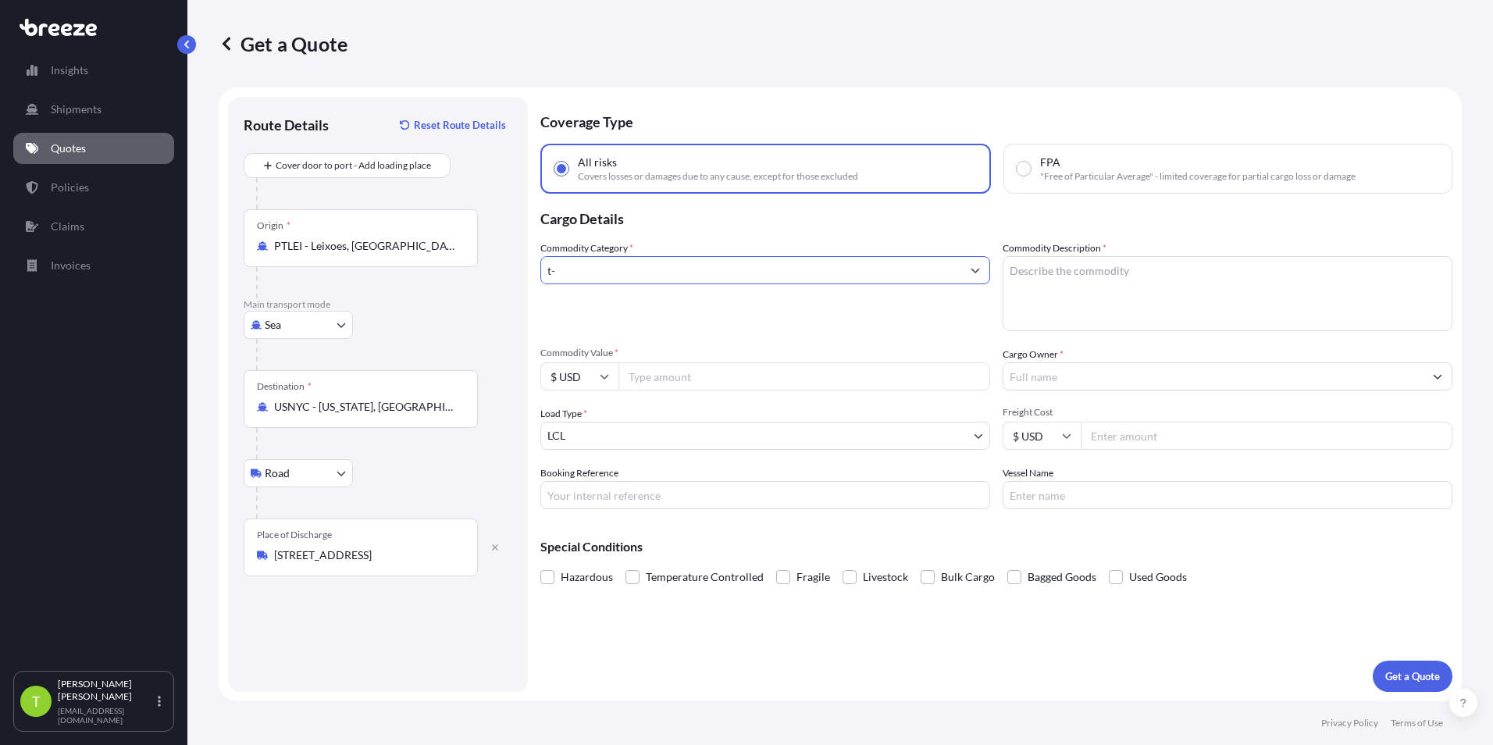
type input "t"
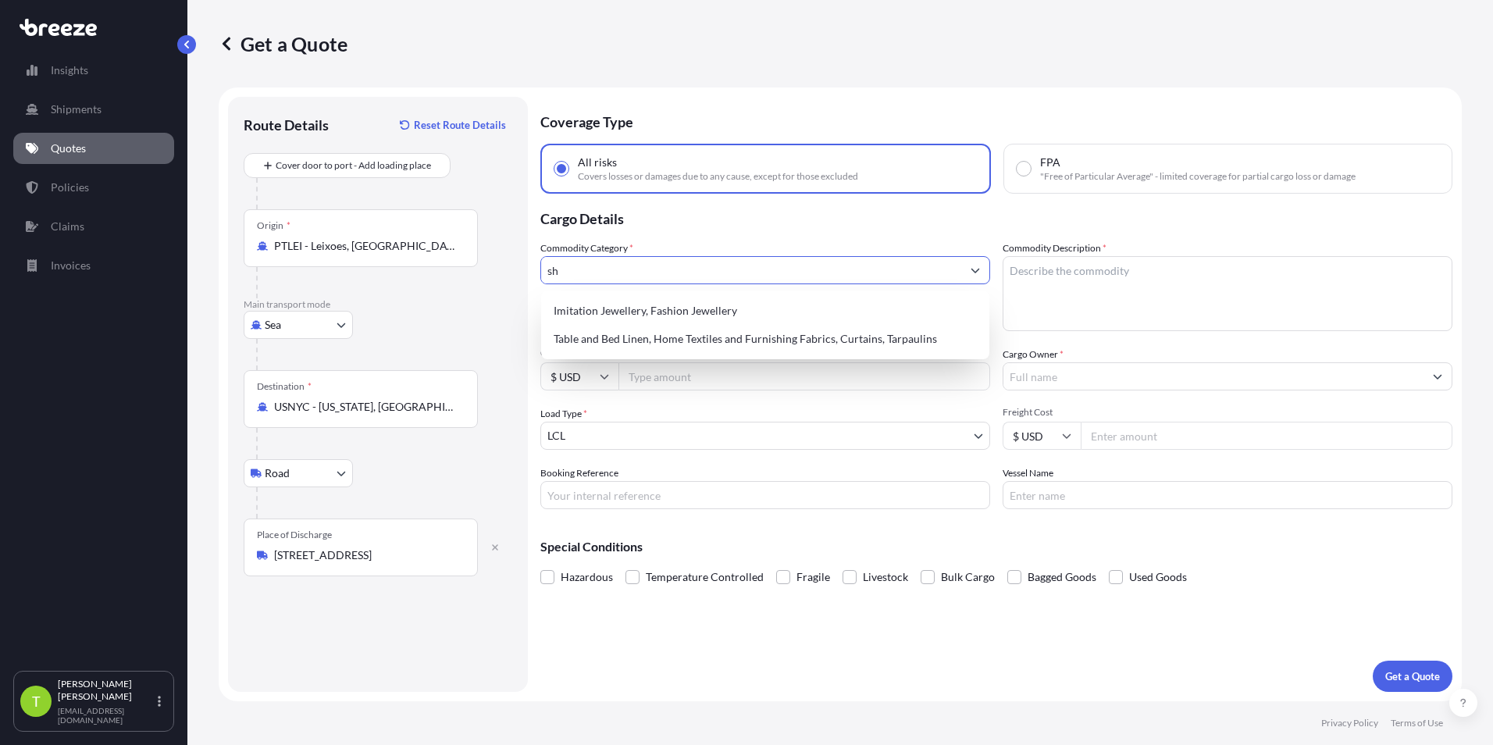
type input "s"
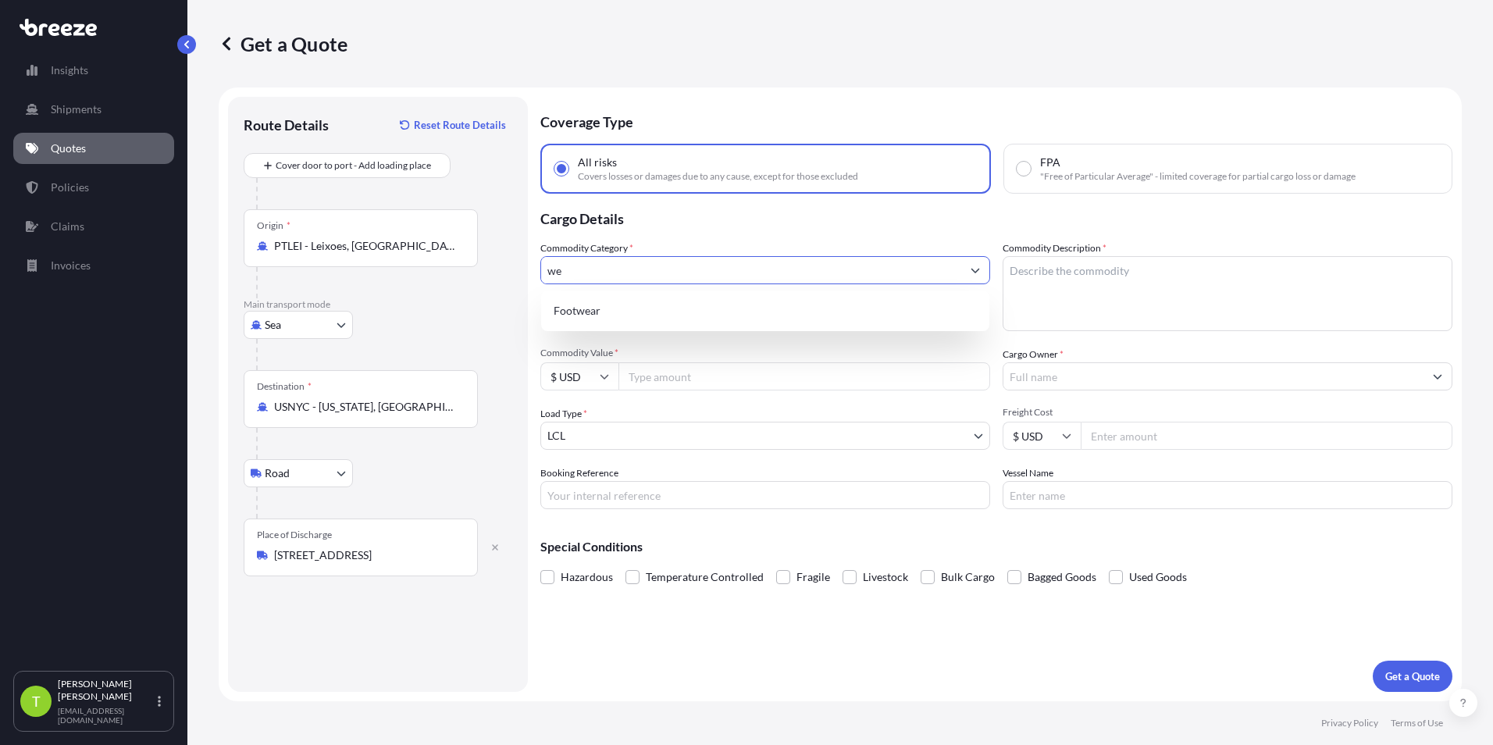
type input "w"
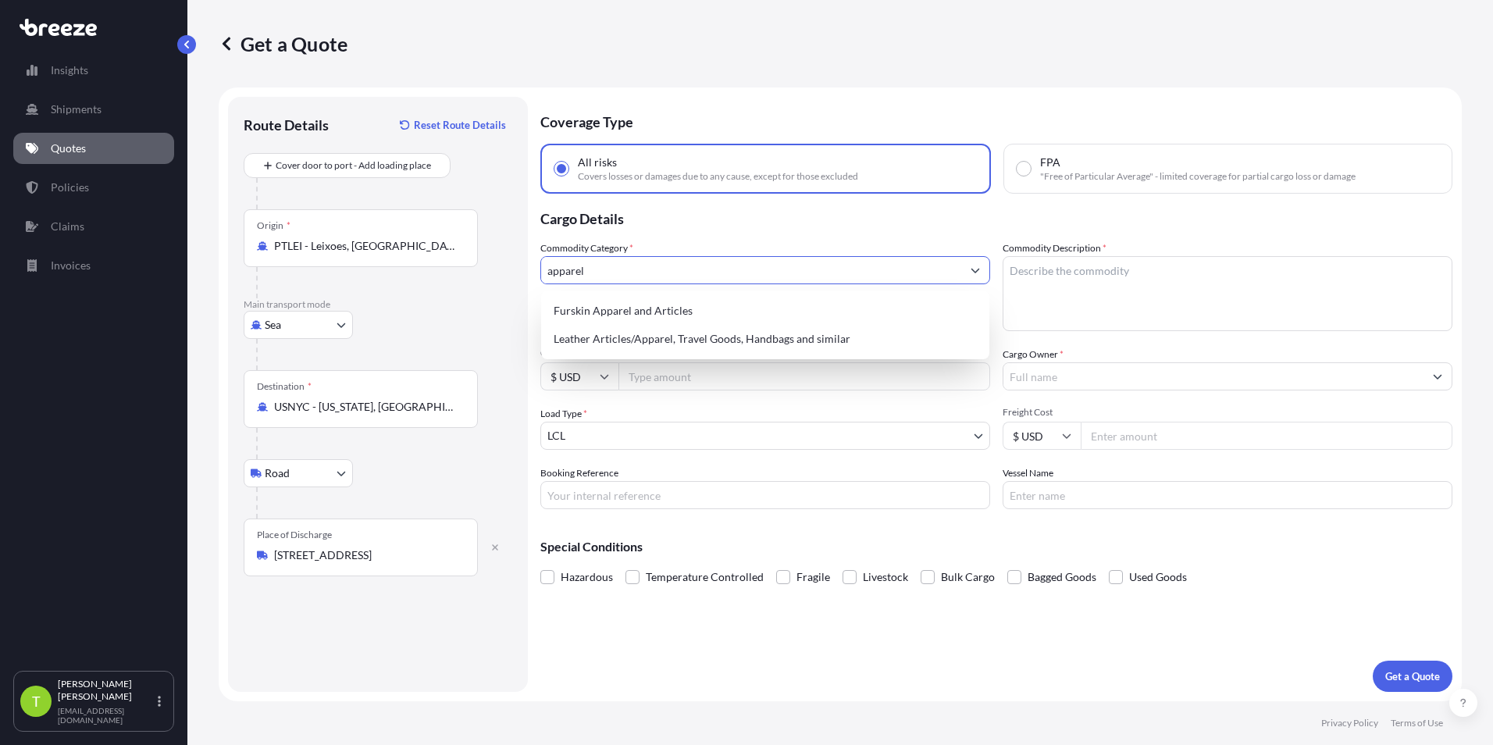
drag, startPoint x: 526, startPoint y: 279, endPoint x: 463, endPoint y: 289, distance: 64.0
click at [463, 289] on form "Route Details Reset Route Details Cover door to port - Add loading place Place …" at bounding box center [840, 394] width 1243 height 614
click at [690, 336] on div "Clothing and Accessories - Not Knitted or Crocheted" at bounding box center [765, 339] width 436 height 28
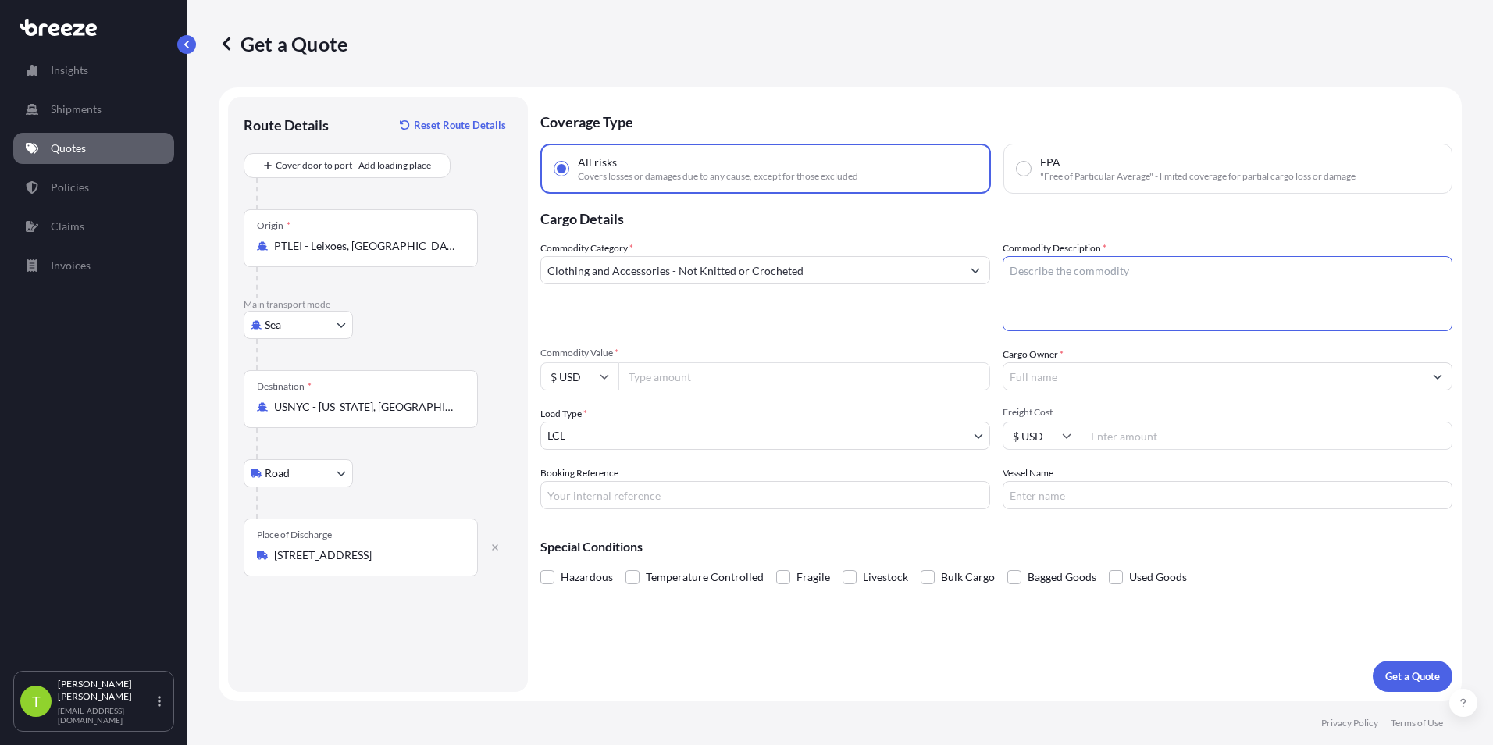
click at [1091, 270] on textarea "Commodity Description *" at bounding box center [1227, 293] width 450 height 75
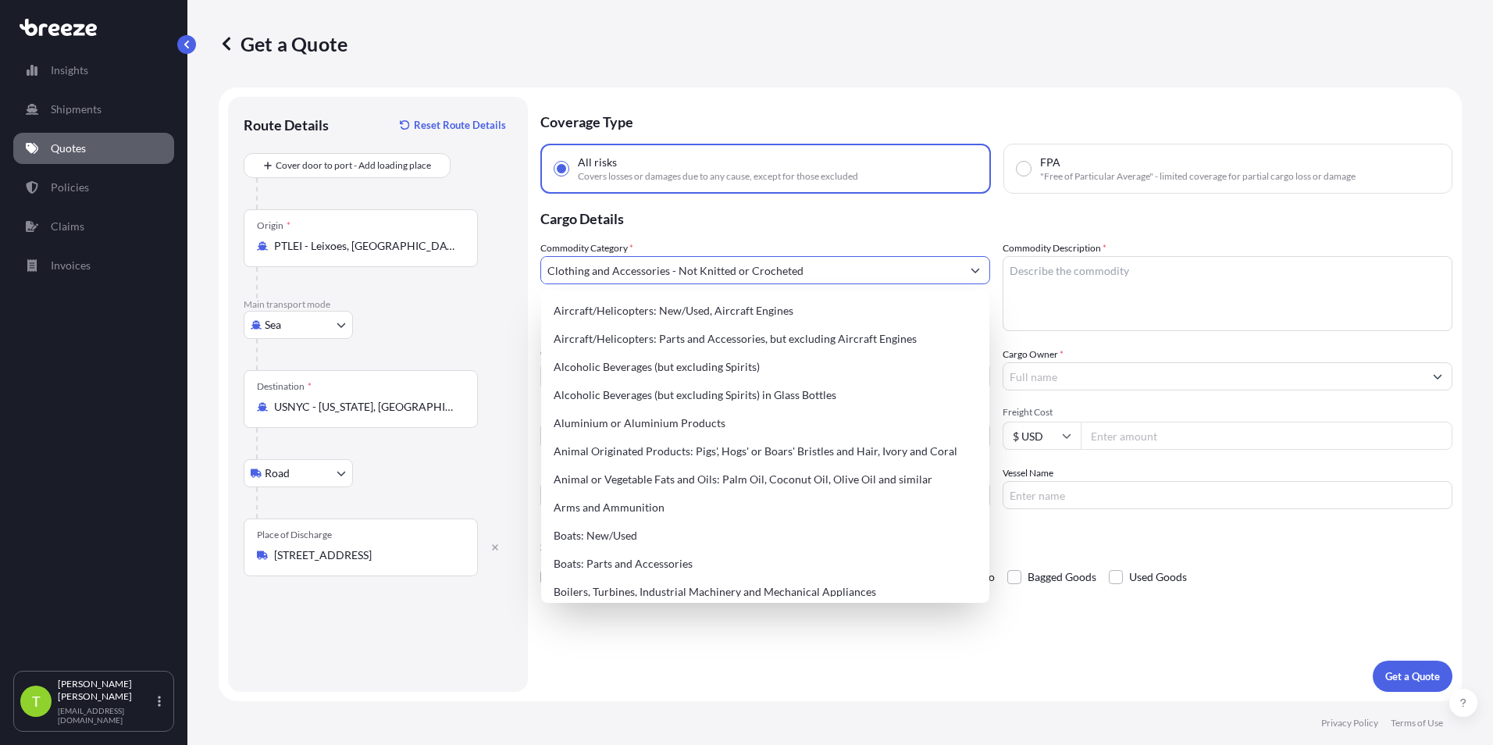
drag, startPoint x: 678, startPoint y: 264, endPoint x: 511, endPoint y: 267, distance: 167.1
click at [511, 267] on form "Route Details Reset Route Details Cover door to port - Add loading place Place …" at bounding box center [840, 394] width 1243 height 614
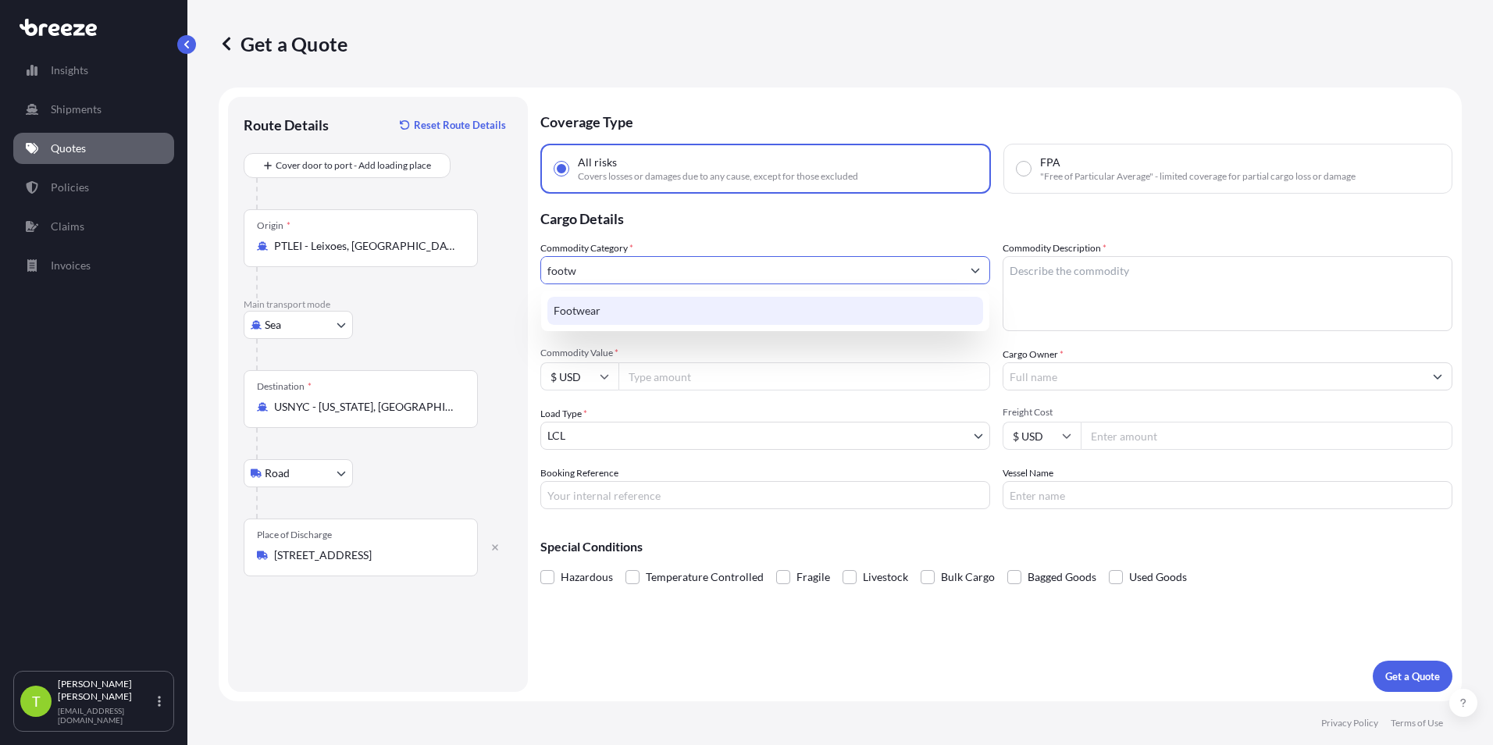
click at [611, 301] on div "Footwear" at bounding box center [765, 311] width 436 height 28
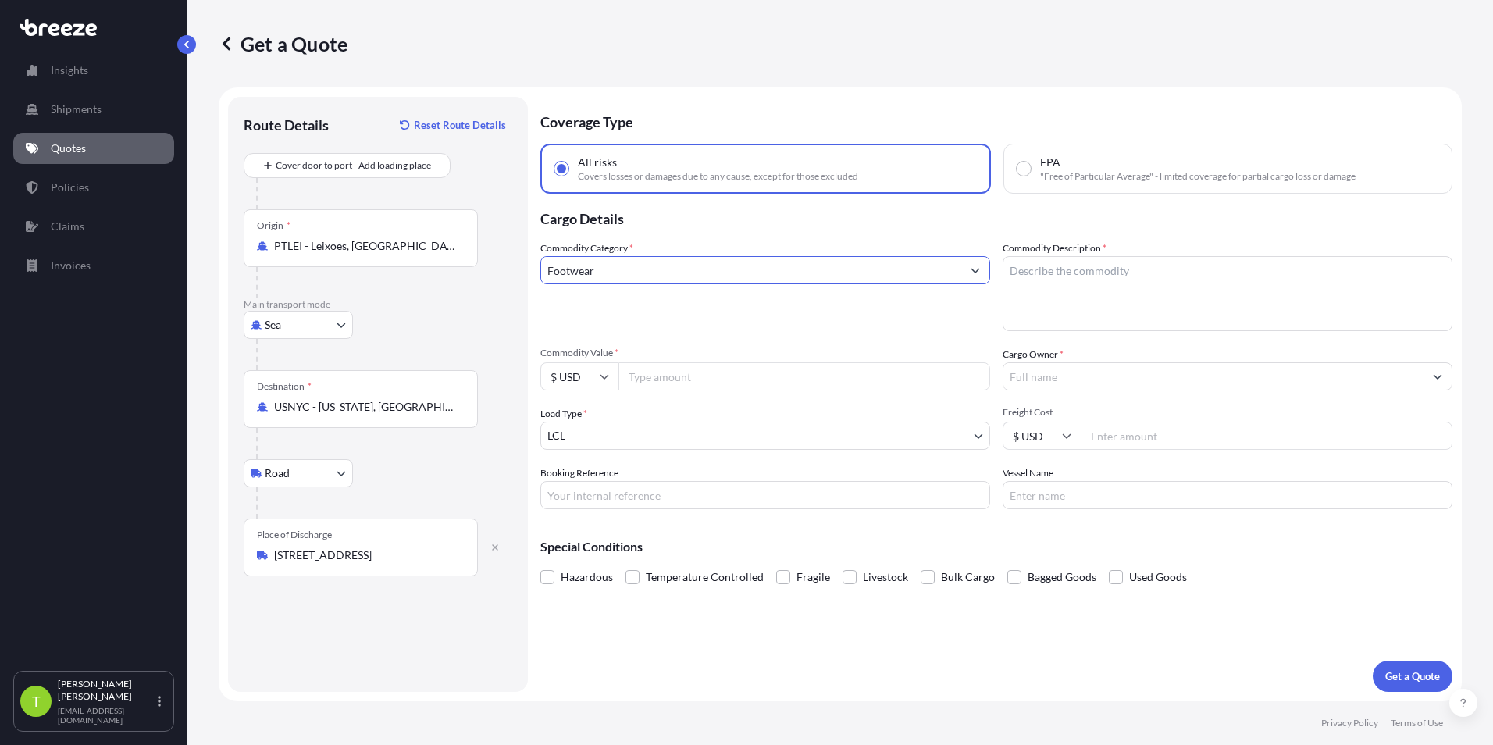
type input "Footwear"
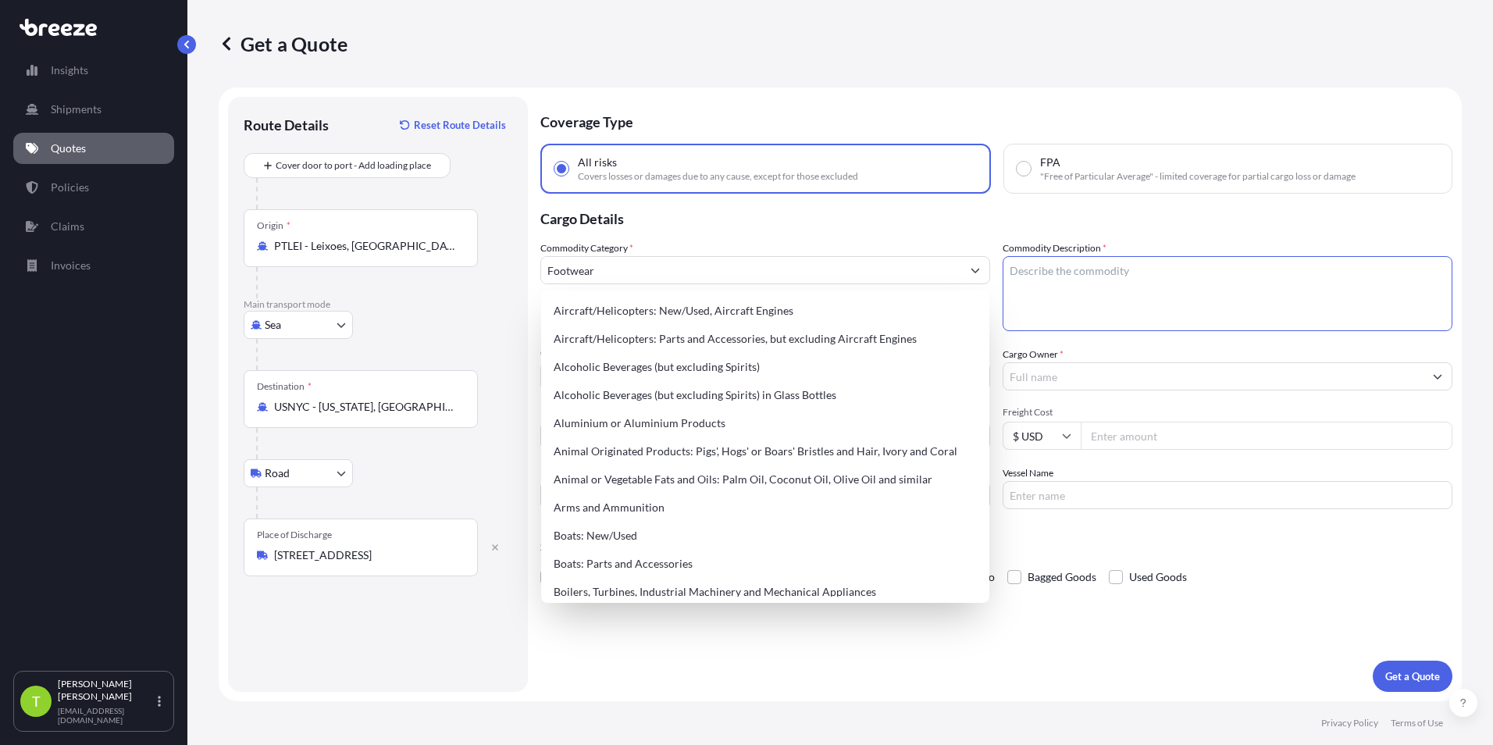
click at [1069, 288] on textarea "Commodity Description *" at bounding box center [1227, 293] width 450 height 75
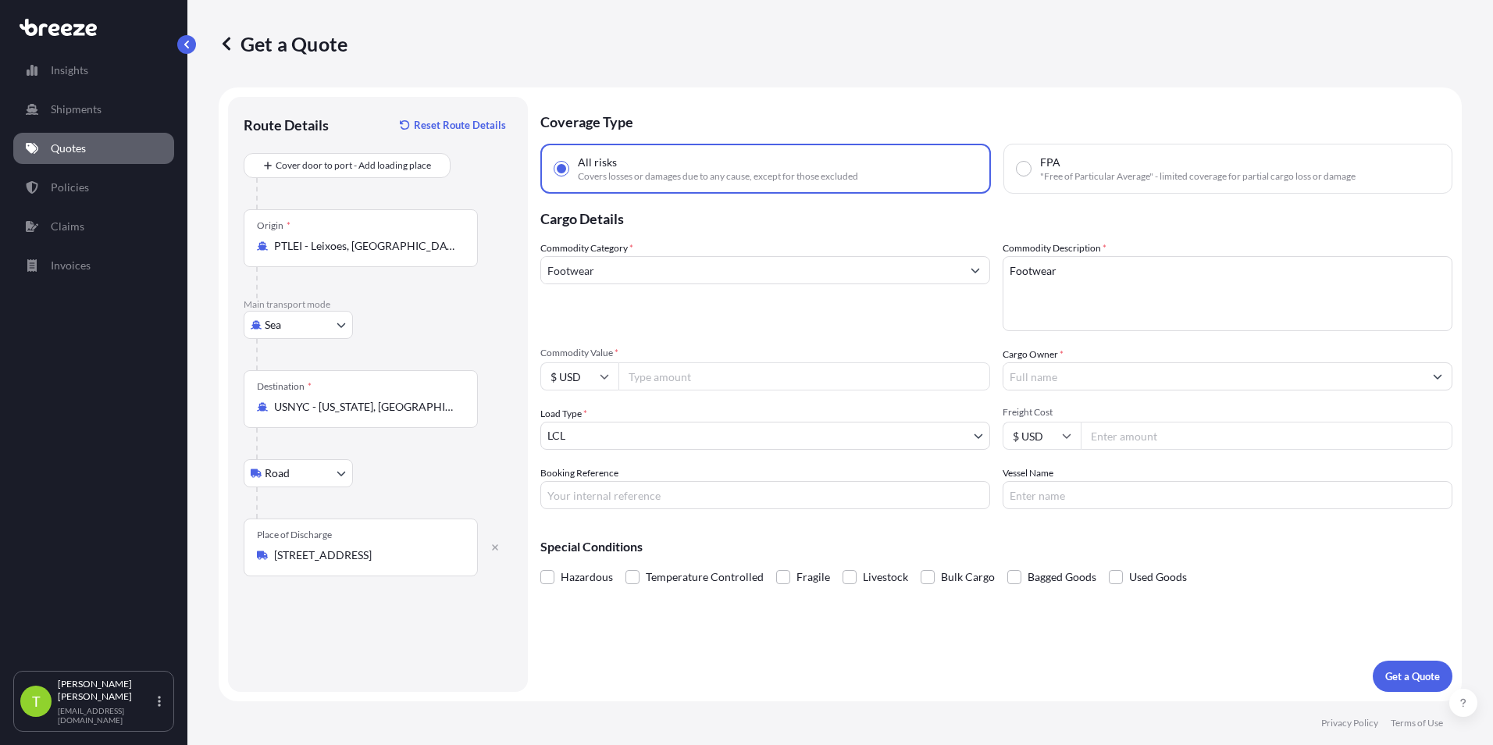
click at [1078, 269] on textarea "Footwear" at bounding box center [1227, 293] width 450 height 75
type textarea "Footwear. 4,746 pairs."
click at [613, 371] on input "$ USD" at bounding box center [579, 376] width 78 height 28
click at [579, 416] on div "€ EUR" at bounding box center [579, 419] width 66 height 30
type input "€ EUR"
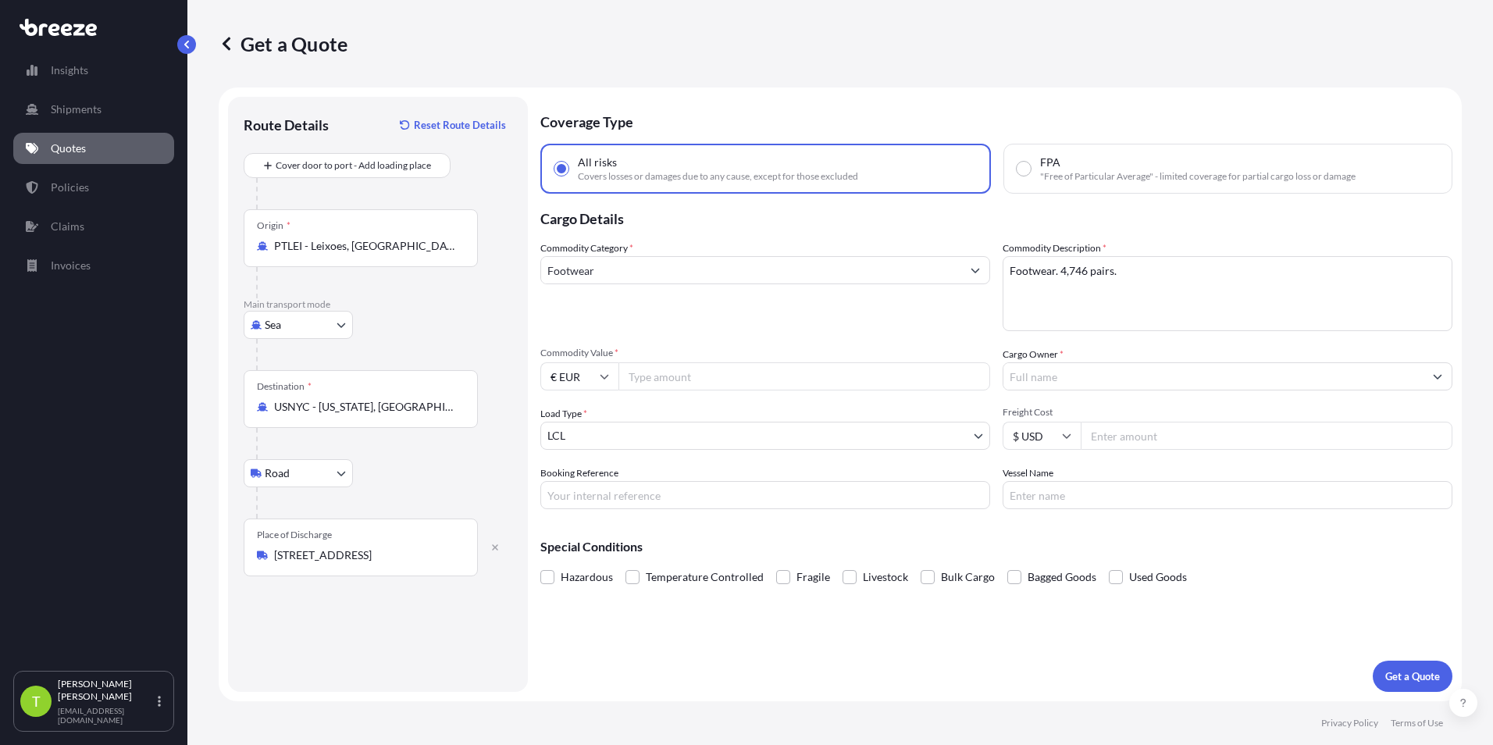
click at [691, 372] on input "Commodity Value *" at bounding box center [804, 376] width 372 height 28
click at [770, 371] on input "Commodity Value *" at bounding box center [804, 376] width 372 height 28
type input "177999"
click at [1173, 375] on input "Cargo Owner *" at bounding box center [1213, 376] width 420 height 28
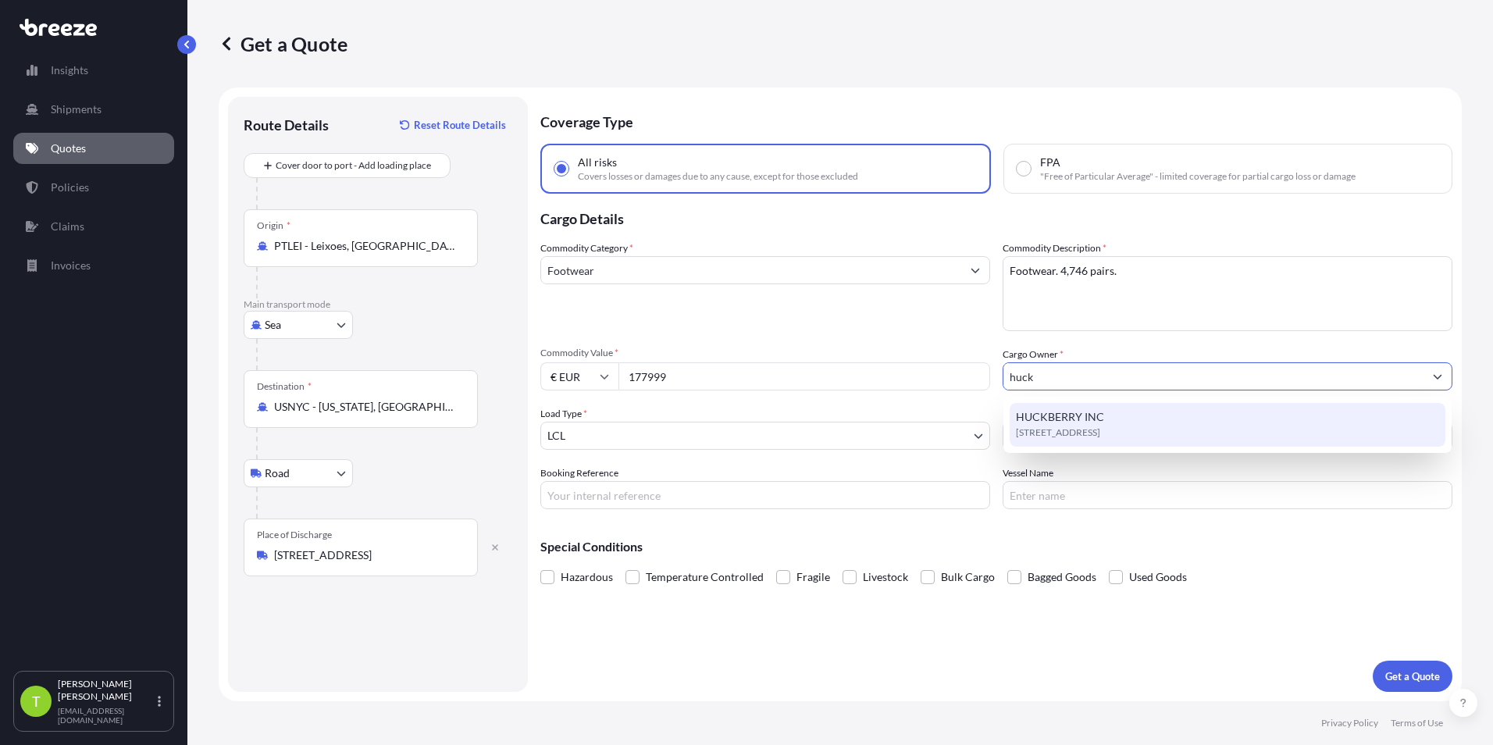
click at [1096, 429] on span "[STREET_ADDRESS]" at bounding box center [1058, 433] width 84 height 16
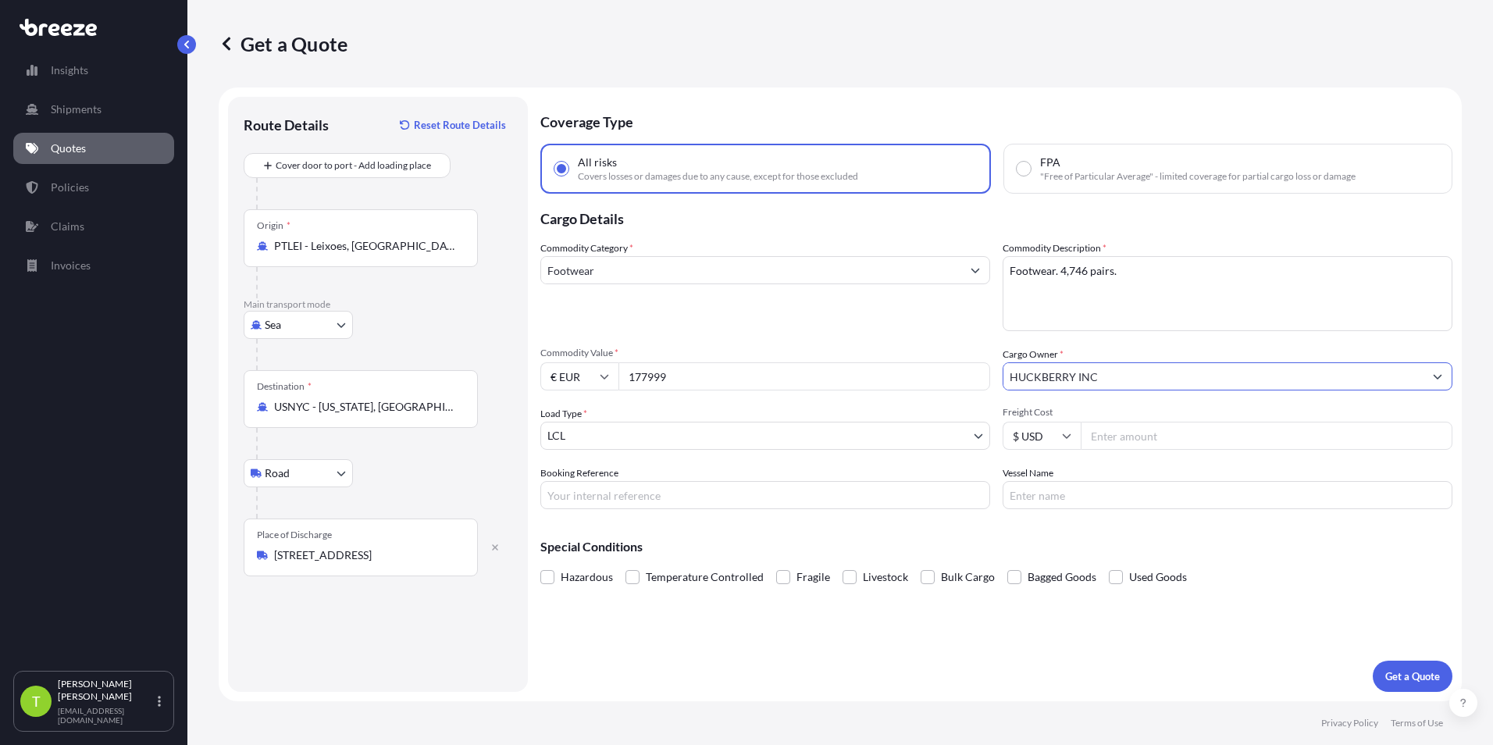
type input "HUCKBERRY INC"
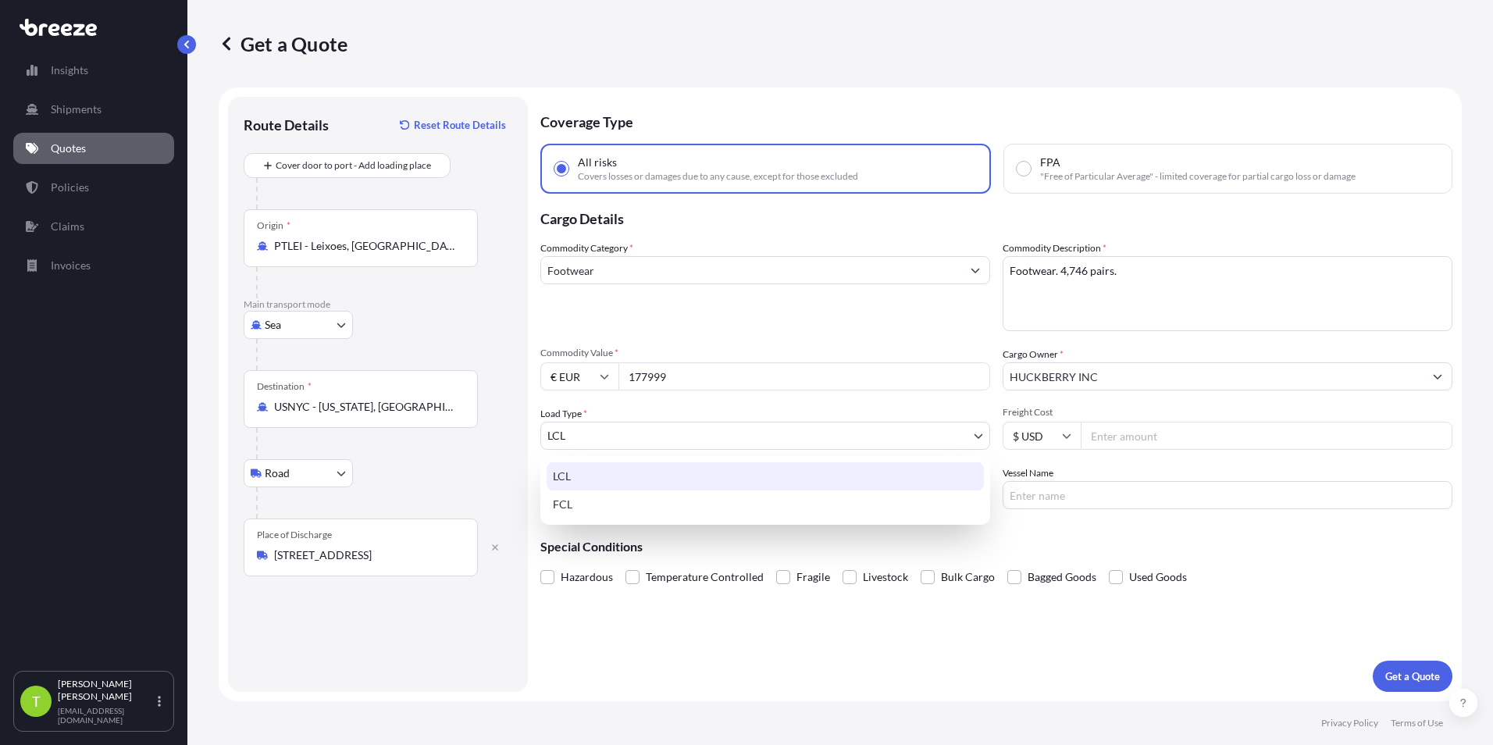
click at [657, 433] on body "15 options available. 4 options available. 0 options available. 1 option availa…" at bounding box center [746, 372] width 1493 height 745
click at [650, 500] on div "FCL" at bounding box center [764, 504] width 437 height 28
select select "2"
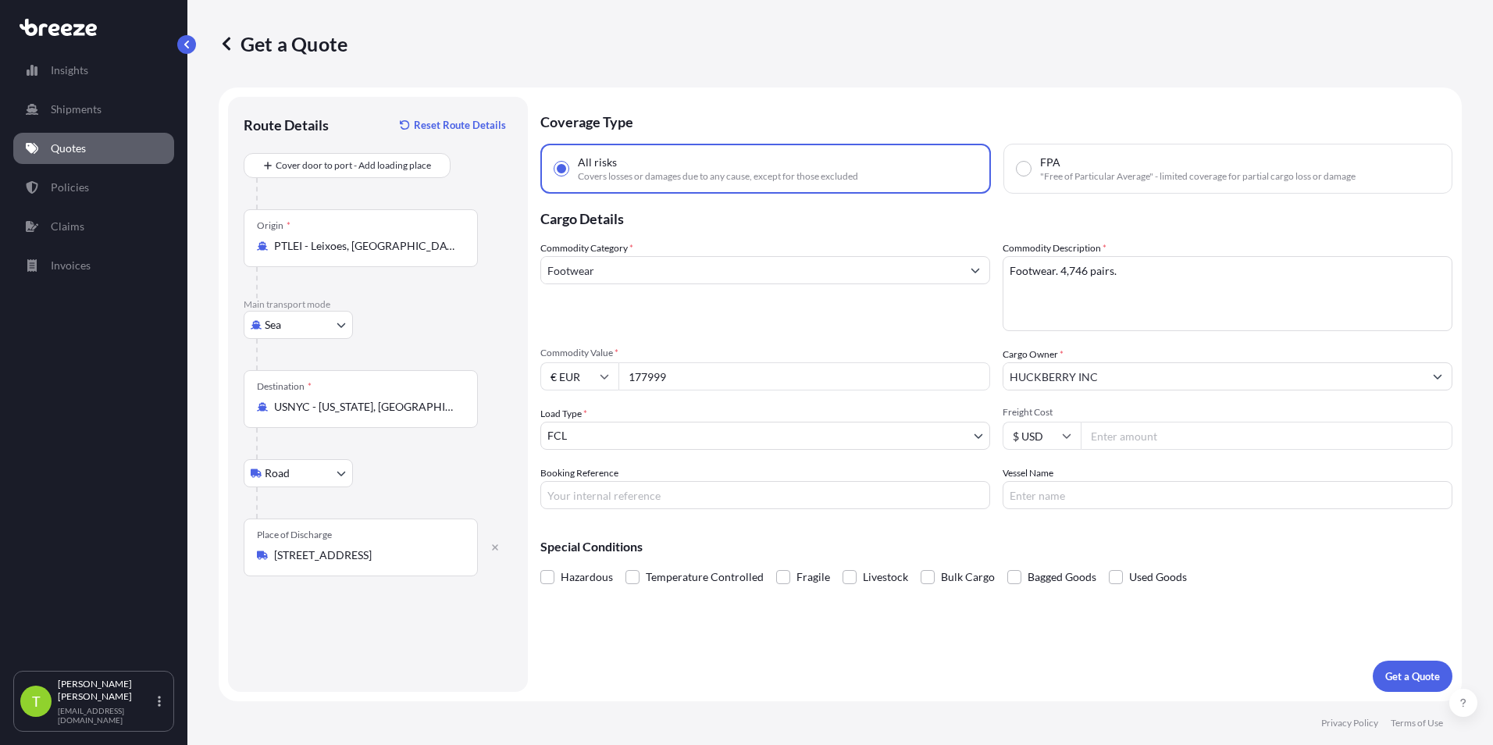
click at [1159, 433] on input "Freight Cost" at bounding box center [1266, 436] width 372 height 28
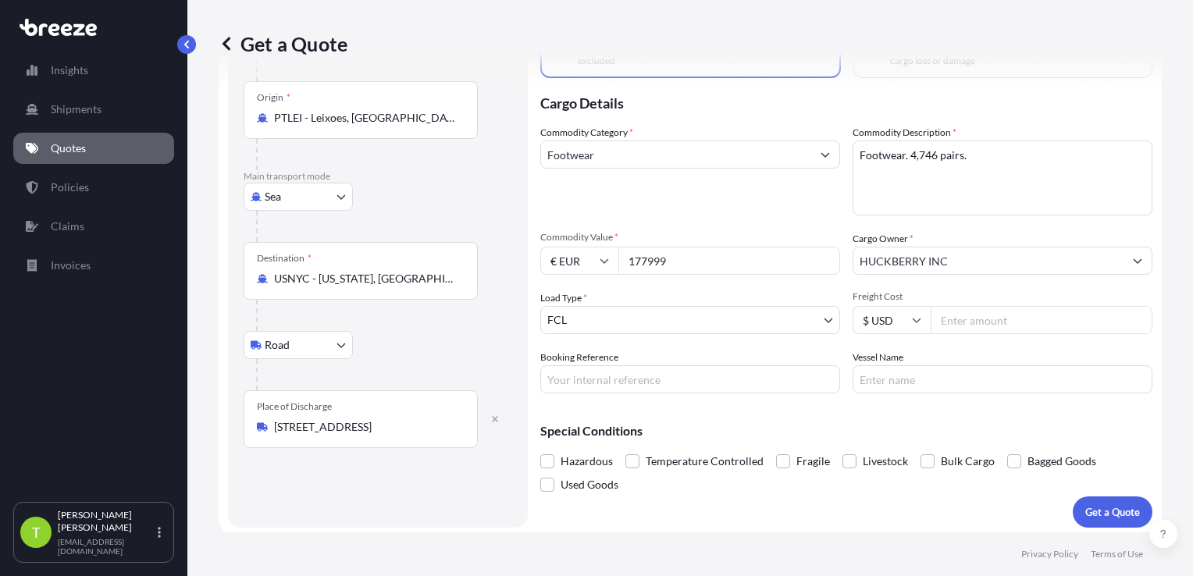
scroll to position [131, 0]
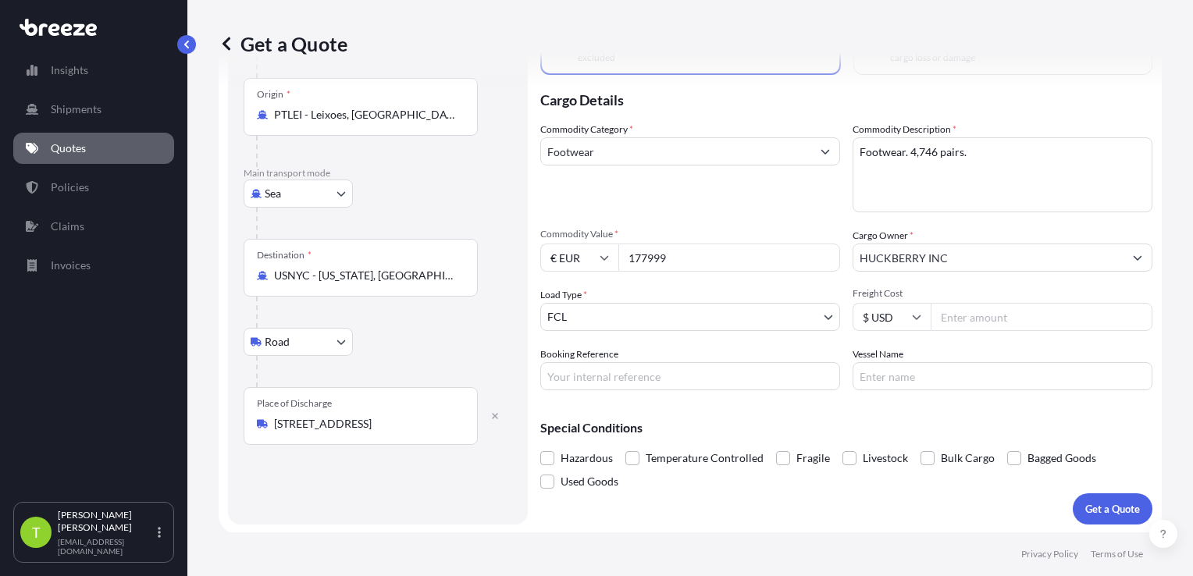
click at [985, 318] on input "Freight Cost" at bounding box center [1042, 317] width 222 height 28
type input "5507.20"
click at [689, 365] on input "Booking Reference" at bounding box center [690, 376] width 300 height 28
type input "S00106971"
click at [909, 367] on input "Vessel Name" at bounding box center [1003, 376] width 300 height 28
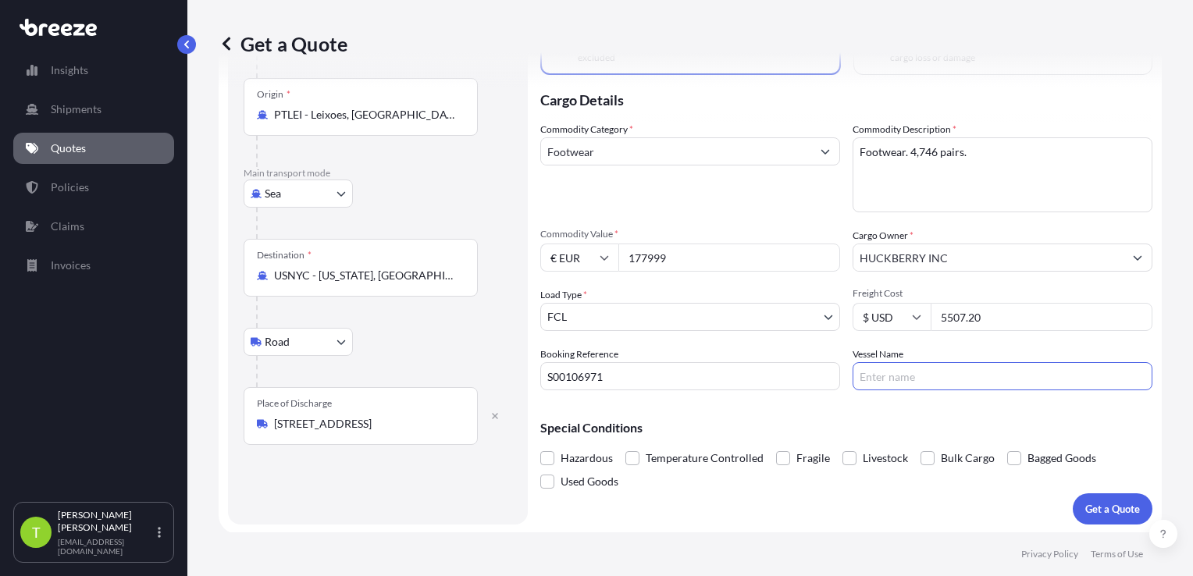
paste input "CMA CGM AMBITION 0MRJDW1MA"
type input "CMA CGM AMBITION 0MRJDW1MA"
click at [1093, 512] on p "Get a Quote" at bounding box center [1112, 509] width 55 height 16
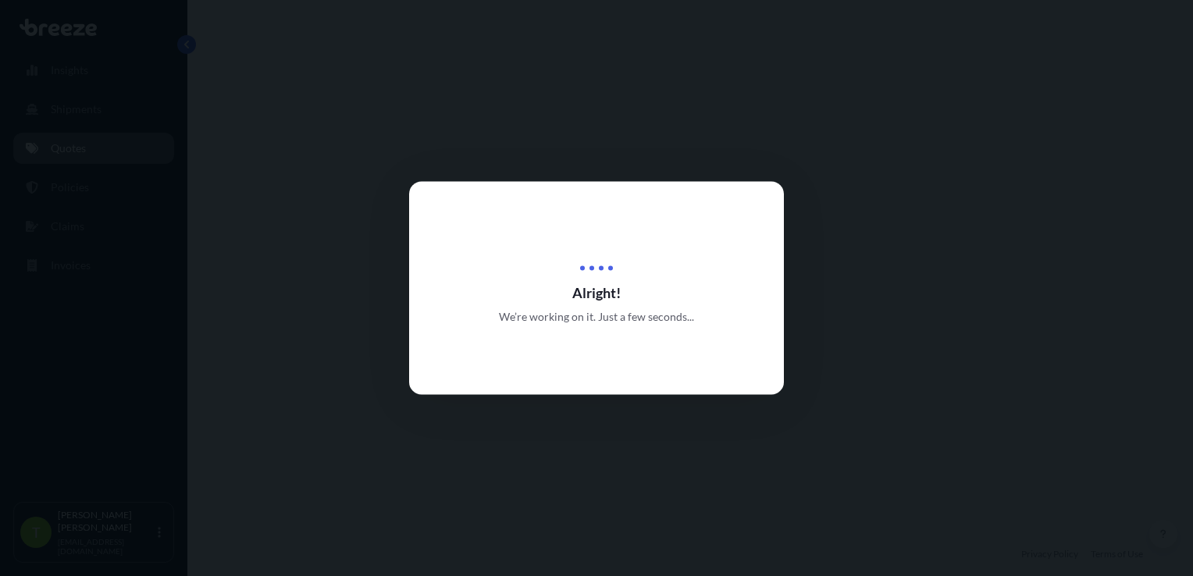
select select "Sea"
select select "Road"
select select "2"
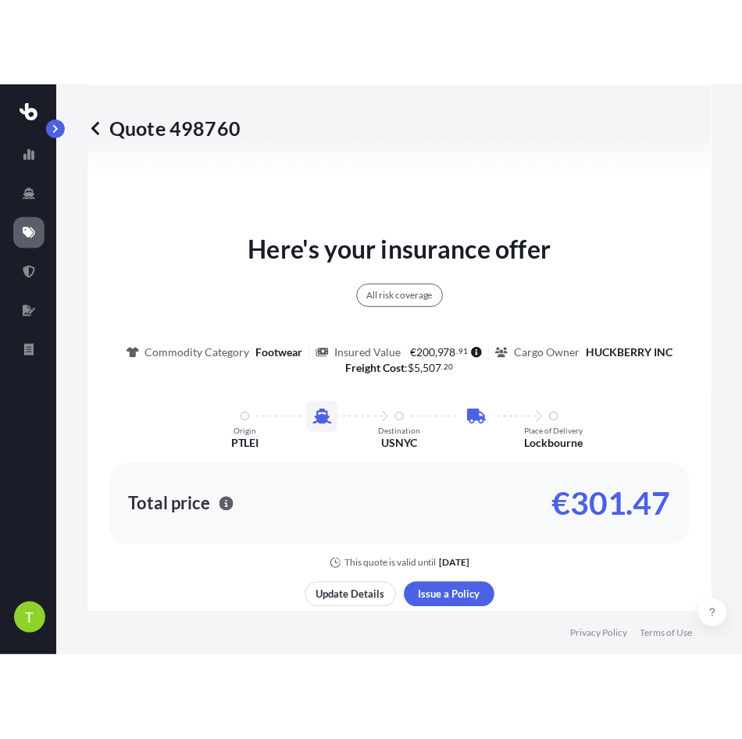
scroll to position [1415, 0]
